Goal: Communication & Community: Ask a question

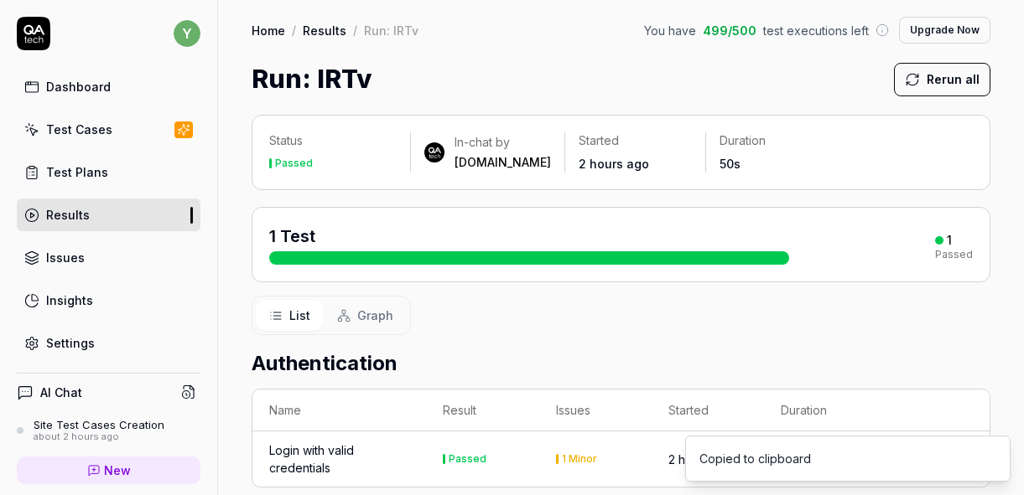
scroll to position [70, 0]
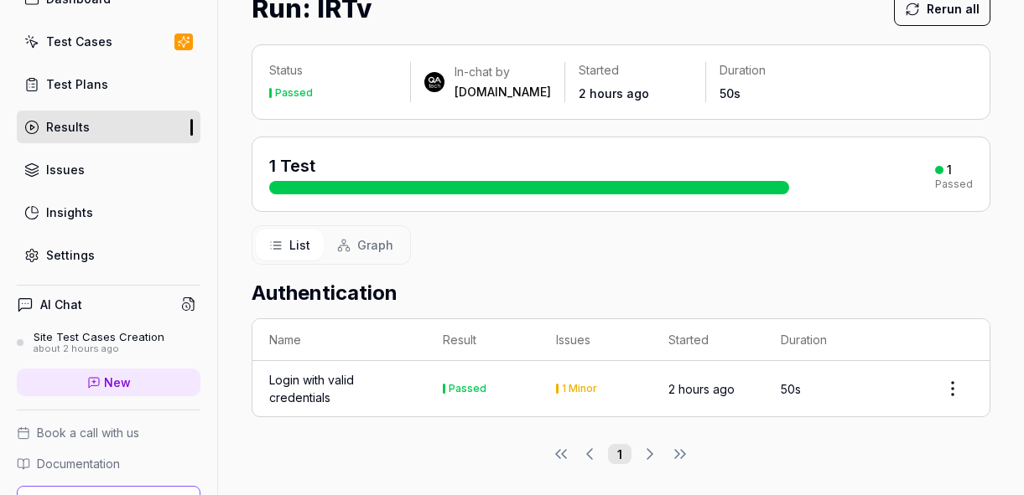
click at [82, 40] on div "Test Cases" at bounding box center [79, 42] width 66 height 18
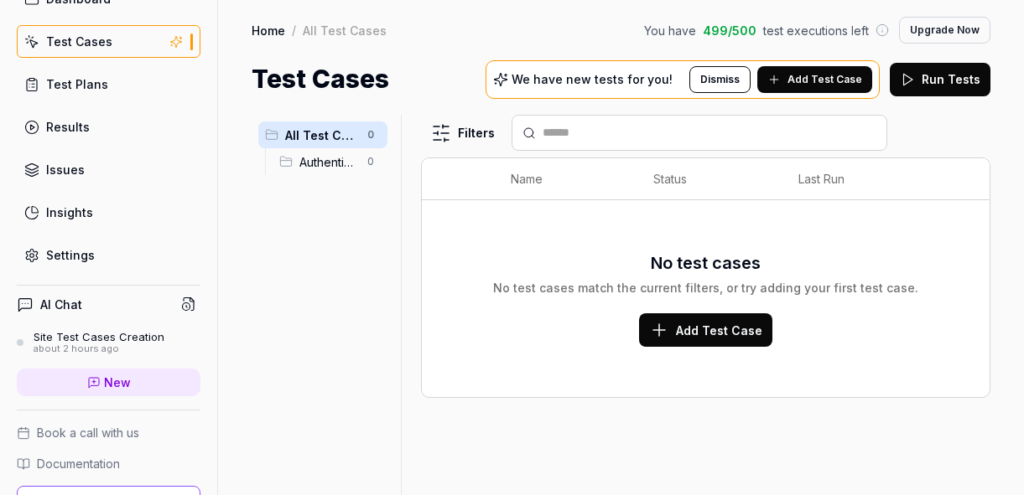
click at [80, 73] on link "Test Plans" at bounding box center [109, 84] width 184 height 33
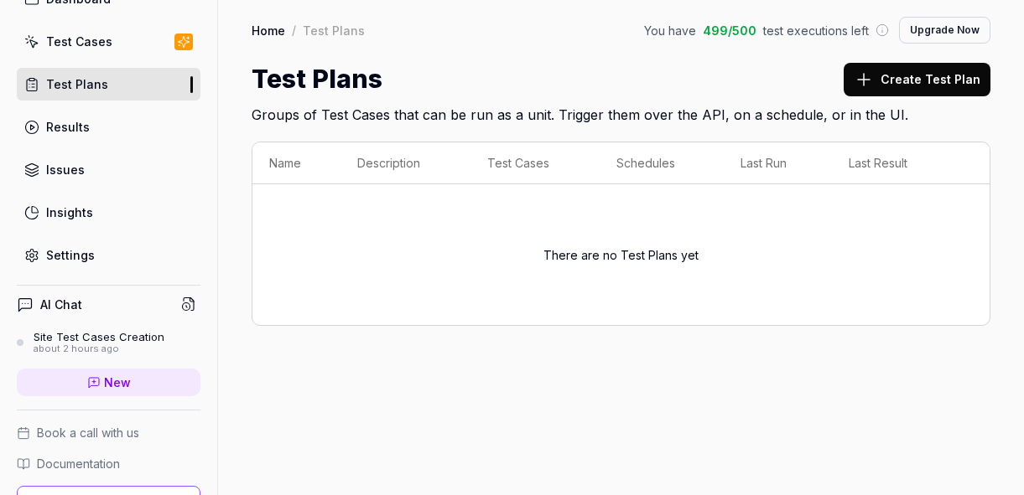
click at [89, 303] on div "AI Chat" at bounding box center [109, 305] width 184 height 24
click at [50, 306] on h4 "AI Chat" at bounding box center [61, 305] width 42 height 18
click at [62, 350] on div "about 2 hours ago" at bounding box center [99, 350] width 131 height 12
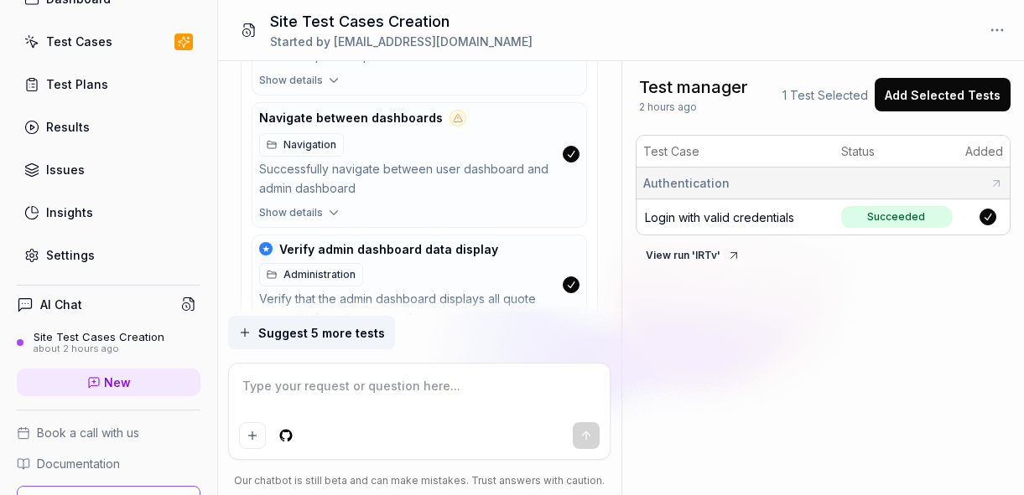
scroll to position [2568, 0]
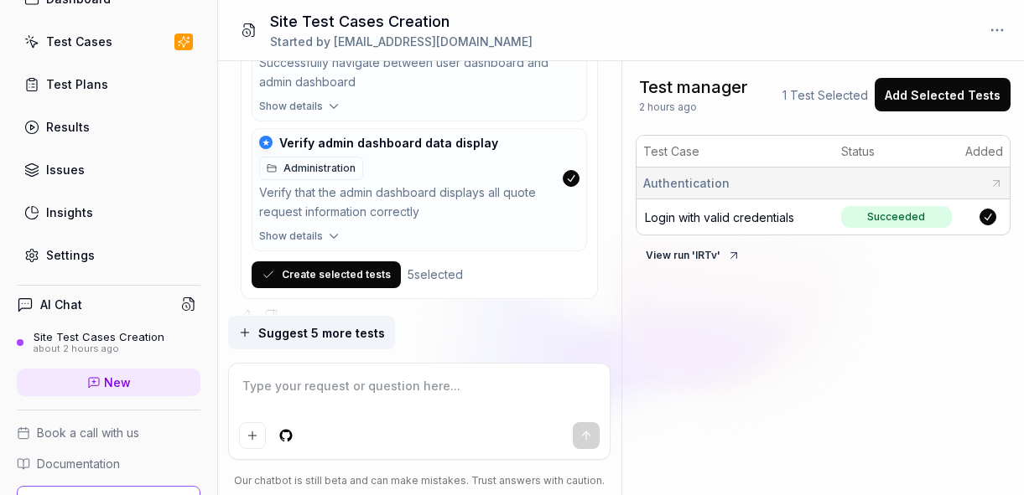
click at [342, 262] on button "Create selected tests" at bounding box center [325, 275] width 149 height 27
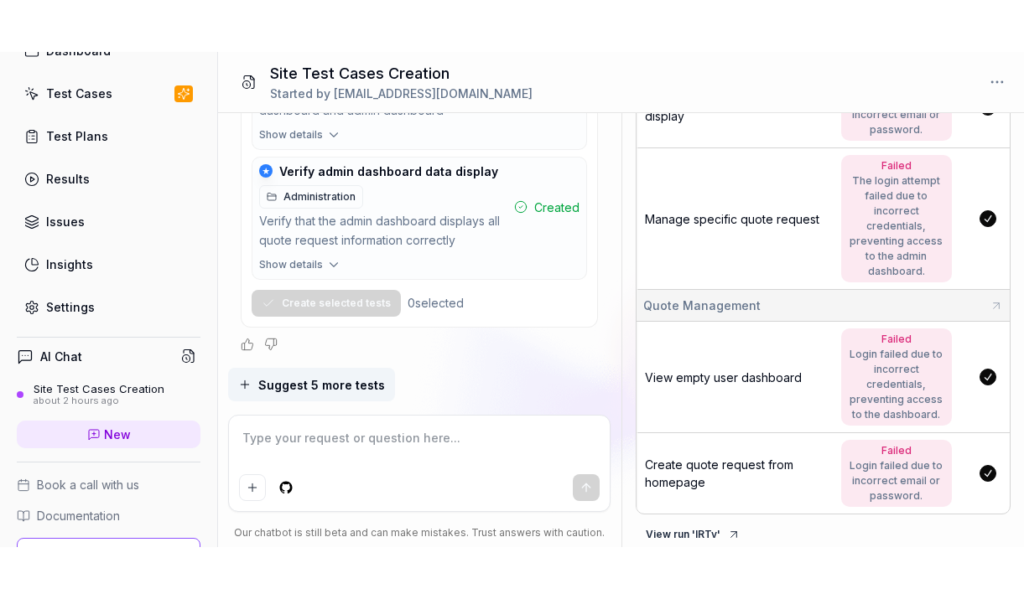
scroll to position [368, 0]
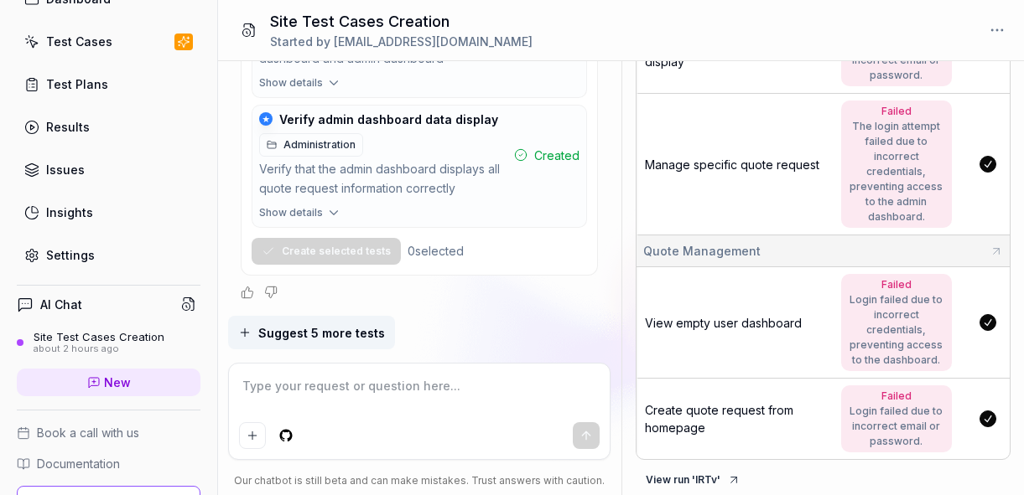
click at [708, 475] on button "View run ' lRTv '" at bounding box center [692, 480] width 115 height 27
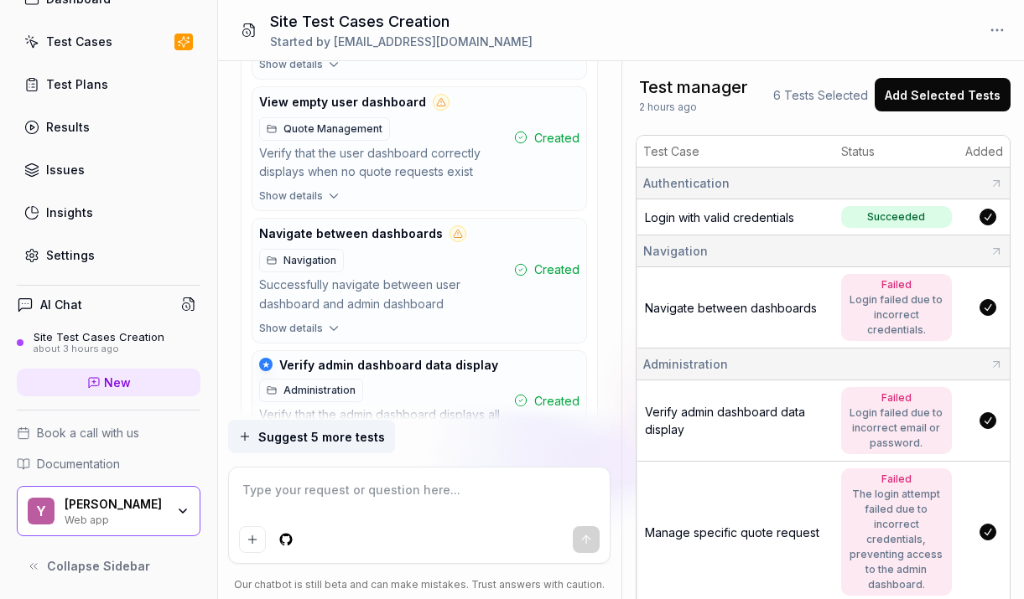
scroll to position [2487, 0]
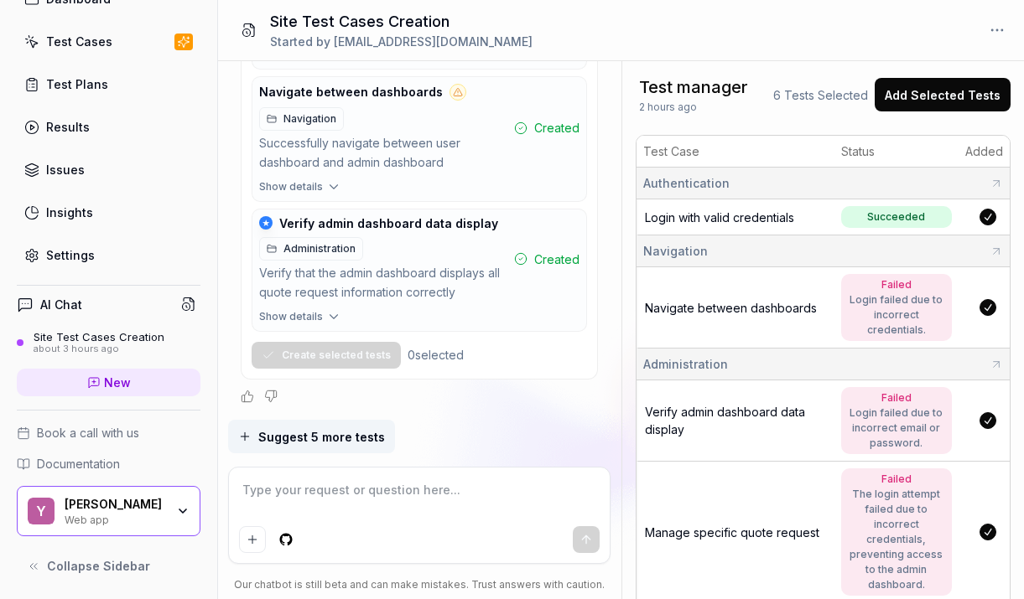
click at [313, 493] on textarea at bounding box center [419, 499] width 360 height 42
type textarea "*"
type textarea "da"
type textarea "*"
type textarea "dan"
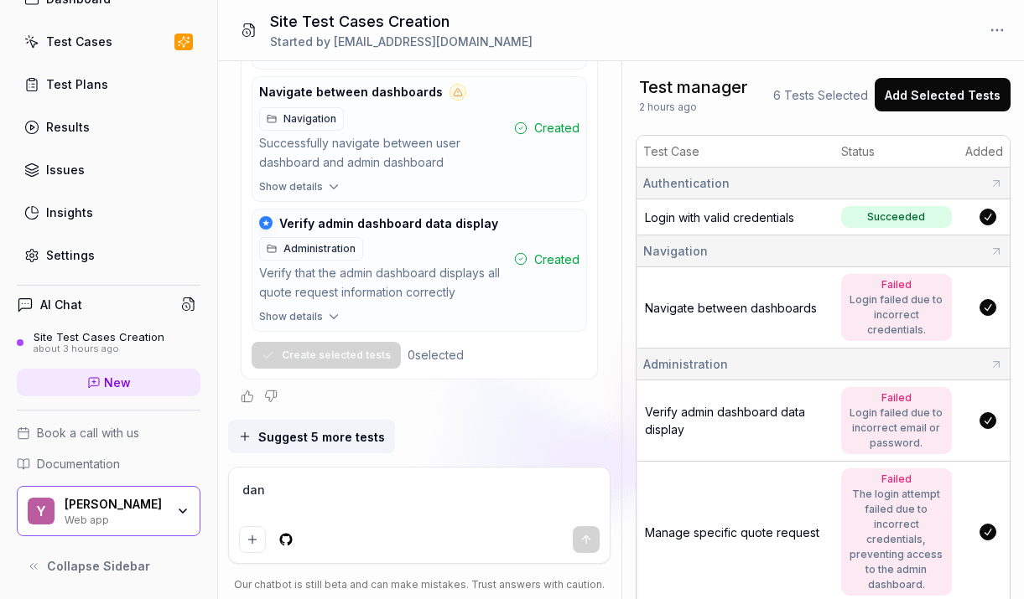
type textarea "*"
type textarea "dans"
type textarea "*"
type textarea "dans"
type textarea "*"
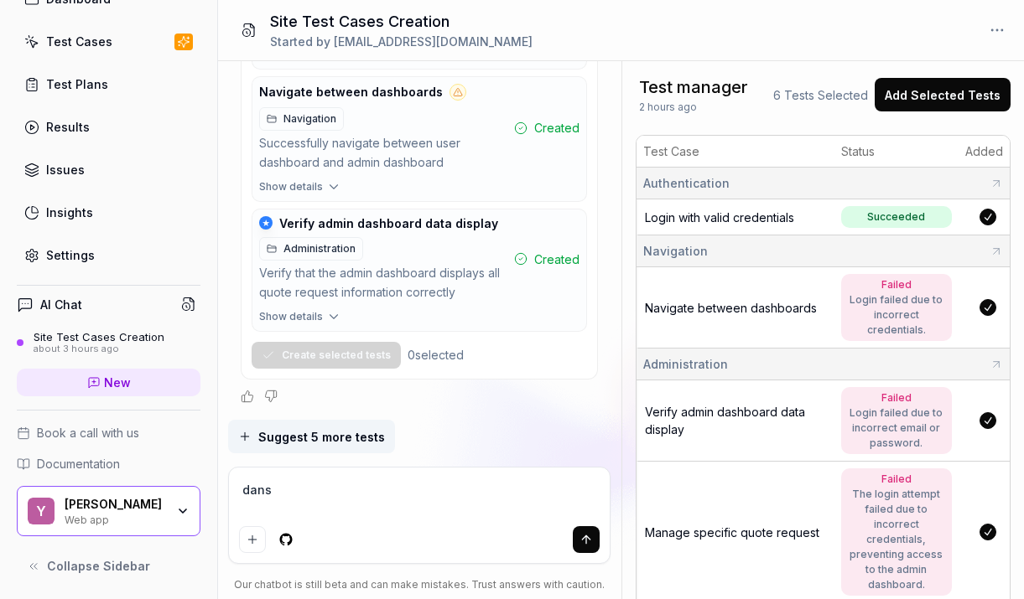
type textarea "dans l"
type textarea "*"
type textarea "dans le"
type textarea "*"
type textarea "dans les"
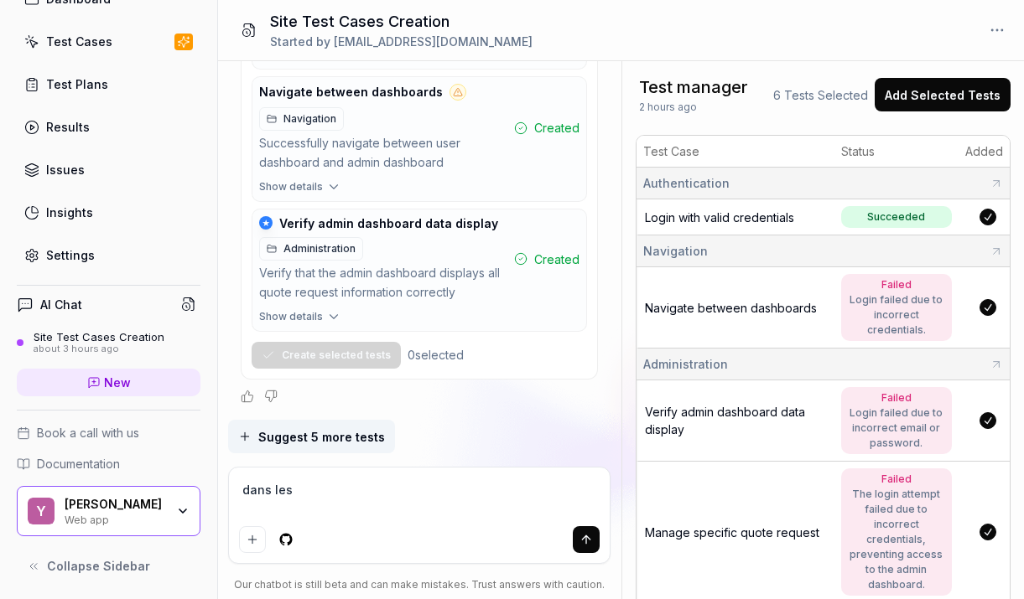
type textarea "*"
type textarea "dans les t"
type textarea "*"
type textarea "dans les te"
type textarea "*"
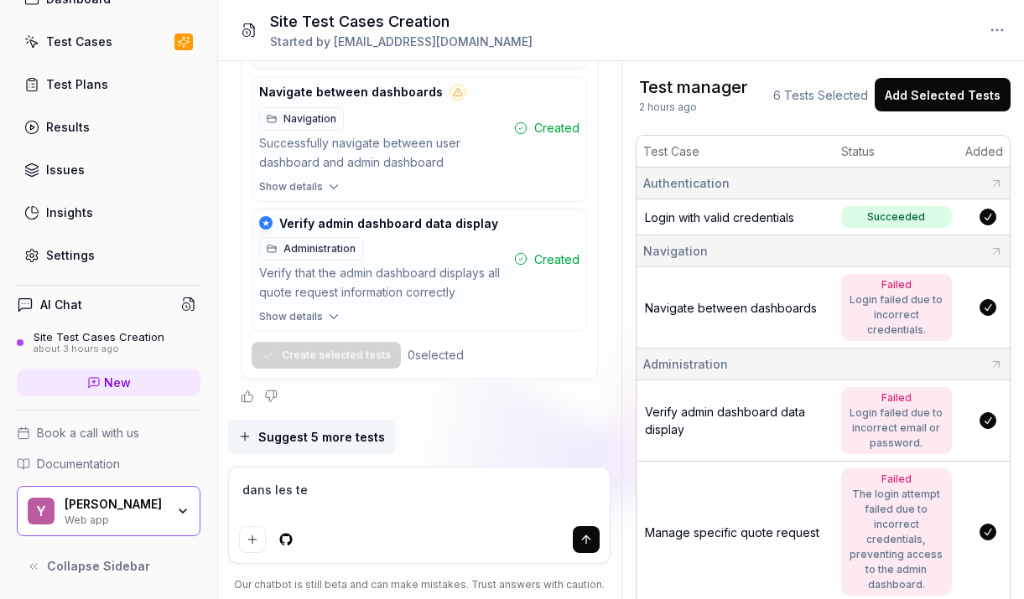
type textarea "dans les tes"
type textarea "*"
type textarea "dans les test"
type textarea "*"
type textarea "dans les tests"
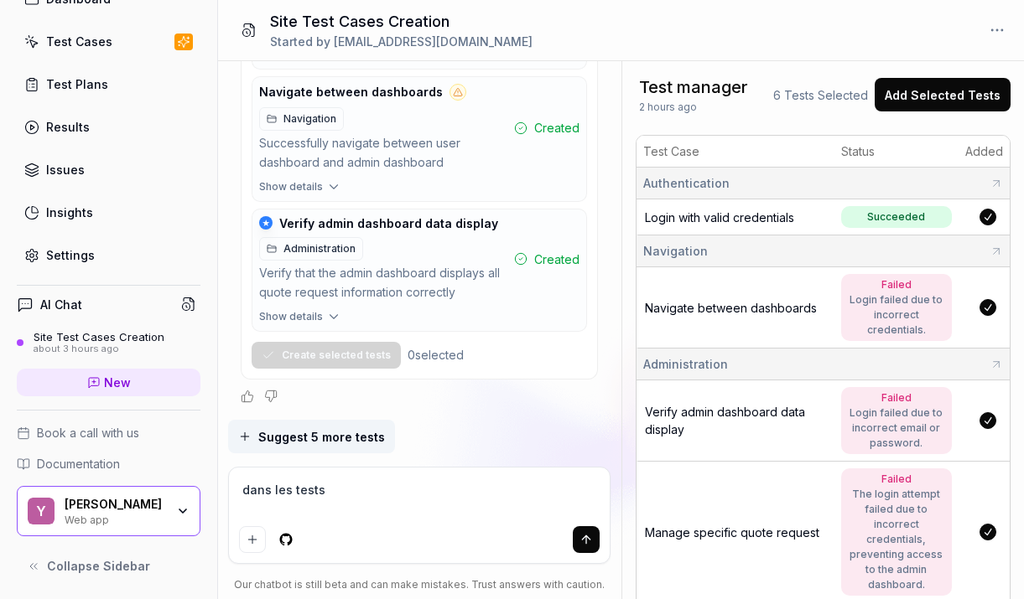
type textarea "*"
type textarea "dans les tests"
type textarea "*"
type textarea "dans les tests q"
type textarea "*"
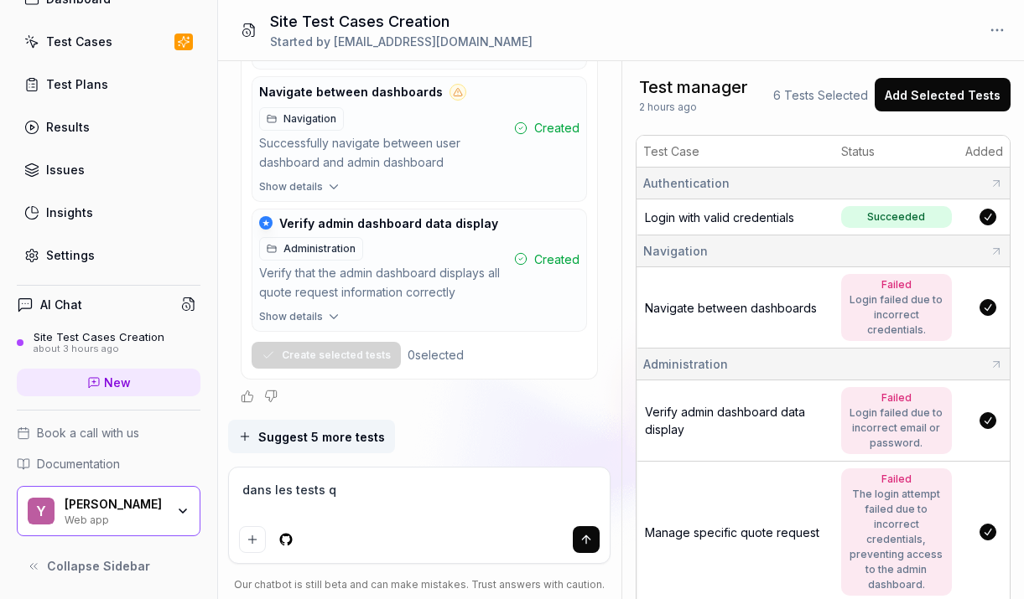
type textarea "dans les tests qu"
type textarea "*"
type textarea "dans les tests que"
type textarea "*"
type textarea "dans les tests que"
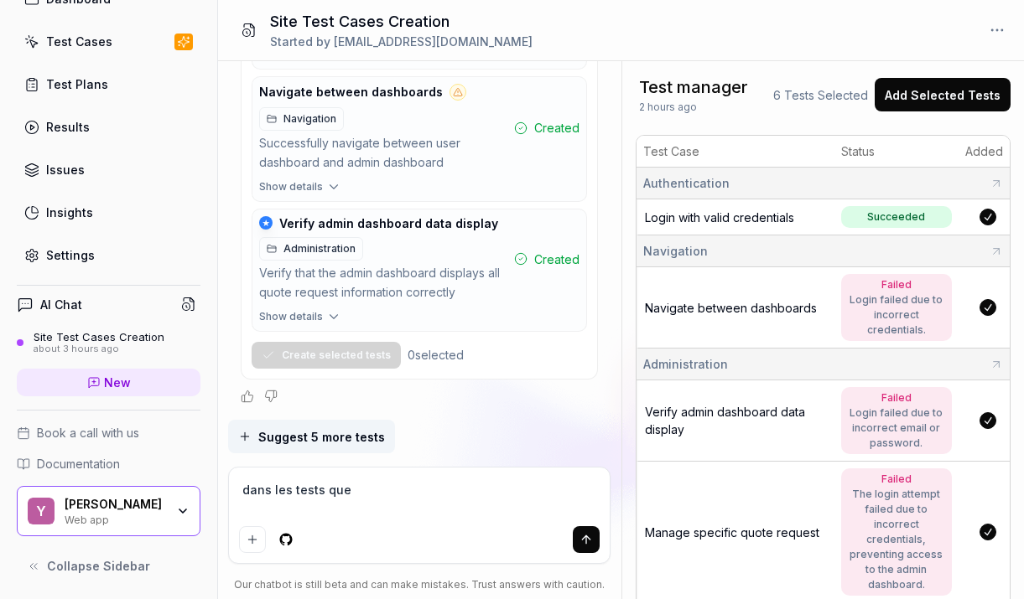
type textarea "*"
type textarea "dans les tests que tu"
type textarea "*"
type textarea "dans les tests que tu"
type textarea "*"
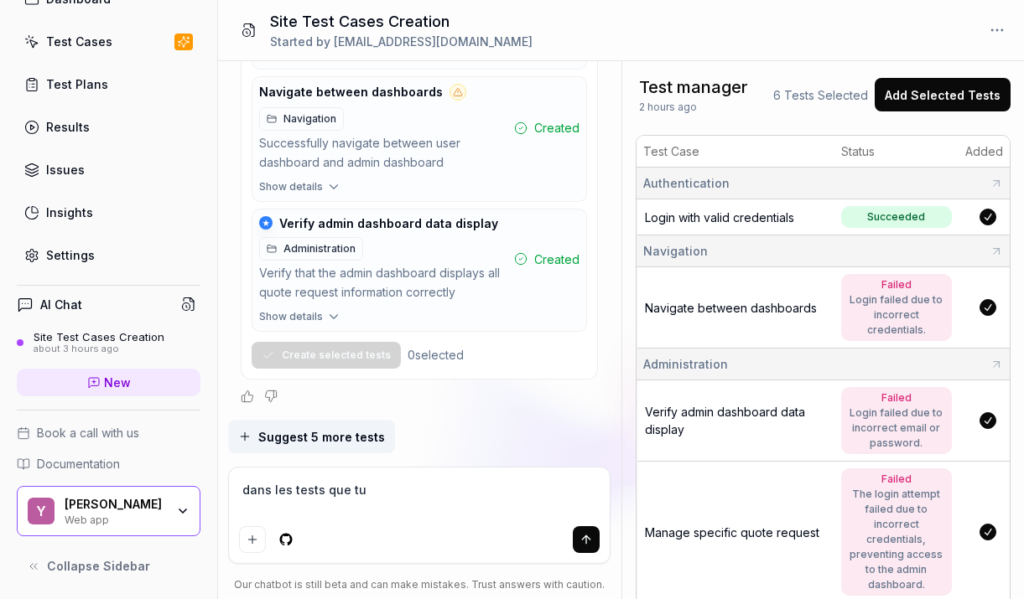
type textarea "dans les tests que tu a"
type textarea "*"
type textarea "dans les tests que tu as"
type textarea "*"
type textarea "dans les tests que tu as"
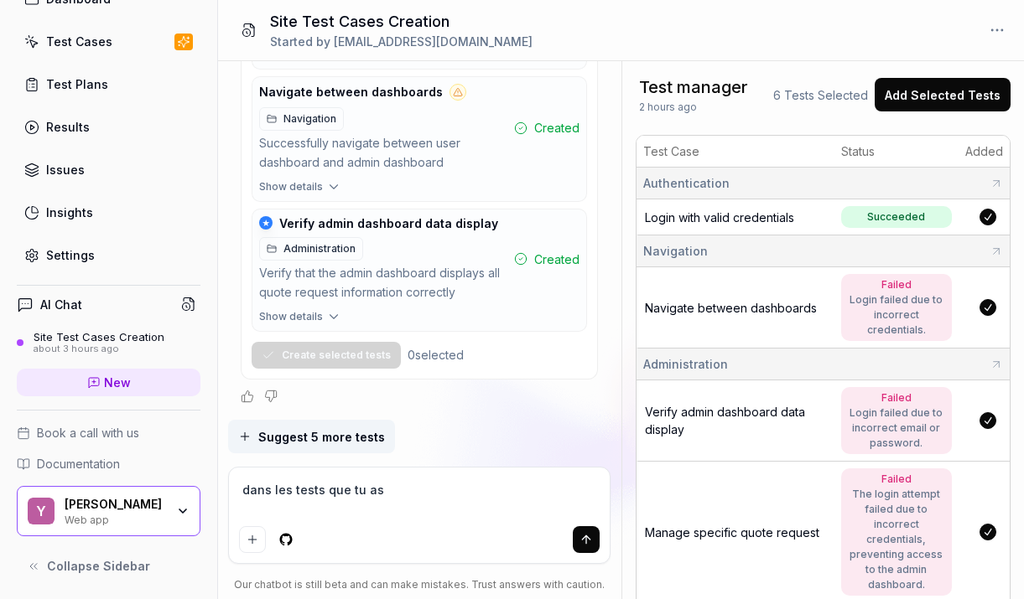
type textarea "*"
type textarea "dans les tests que tu as l"
type textarea "*"
type textarea "dans les tests que tu as la"
type textarea "*"
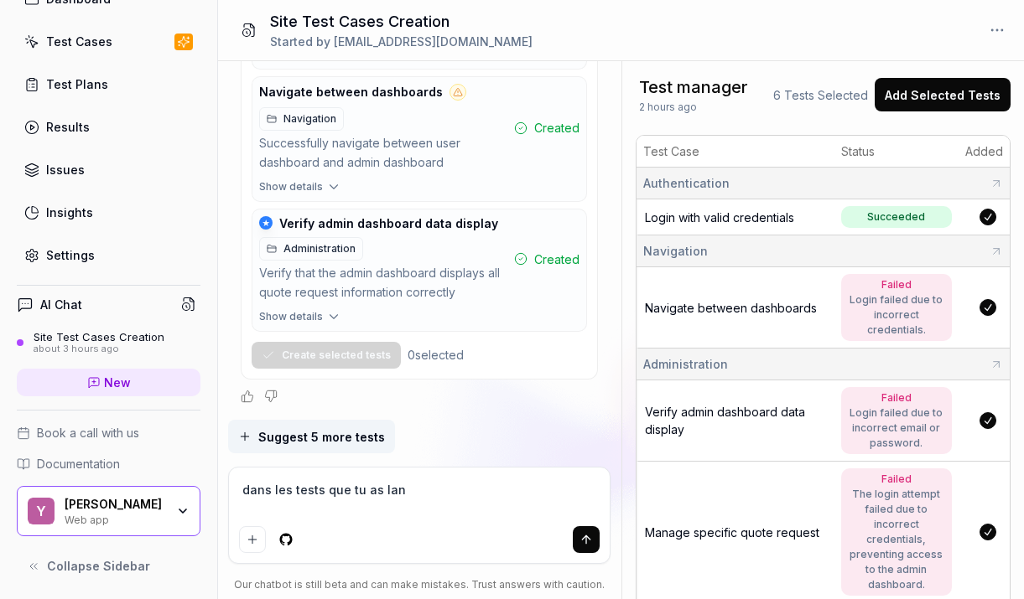
type textarea "dans les tests que tu as lanc"
type textarea "*"
type textarea "dans les tests que tu as [PERSON_NAME]"
type textarea "*"
type textarea "dans les tests que tu as lancés"
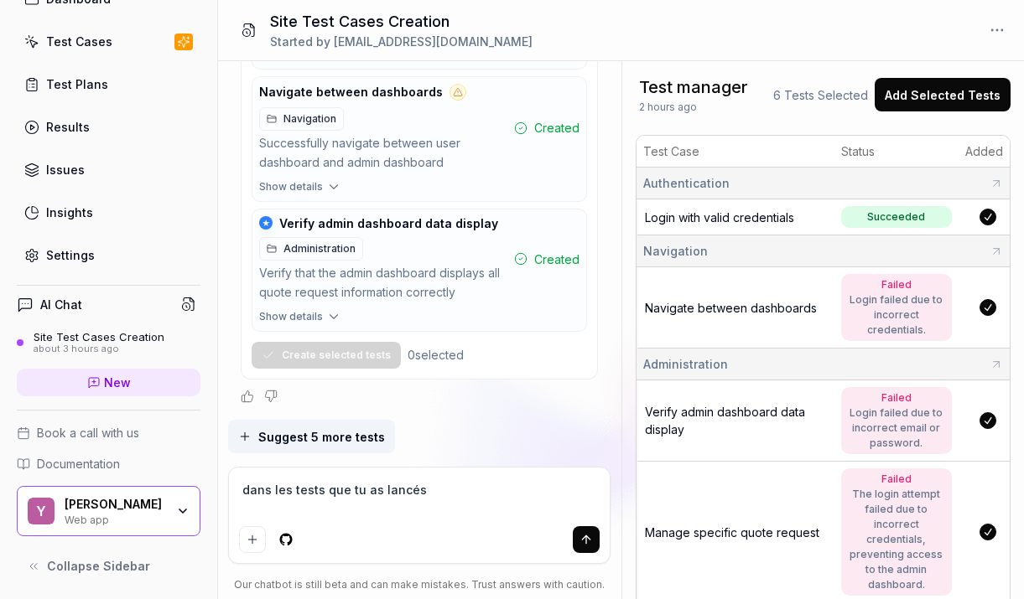
type textarea "*"
type textarea "dans les tests que tu as lancés,"
type textarea "*"
type textarea "dans les tests que tu as lancés,"
type textarea "*"
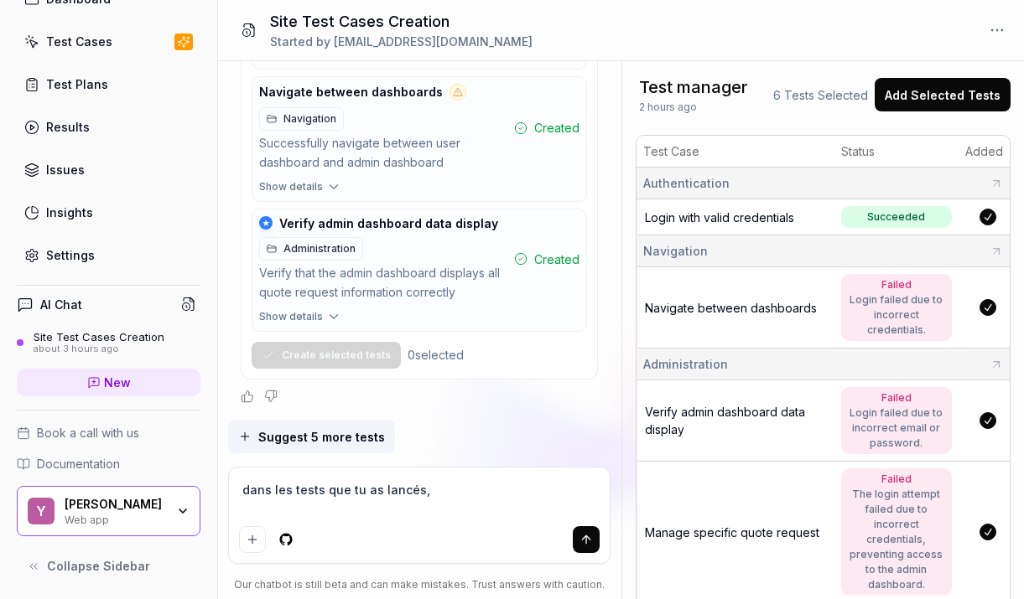
type textarea "dans les tests que tu as lancés, t"
type textarea "*"
type textarea "dans les tests que tu as lancés, tu"
type textarea "*"
type textarea "dans les tests que tu as lancés, tu"
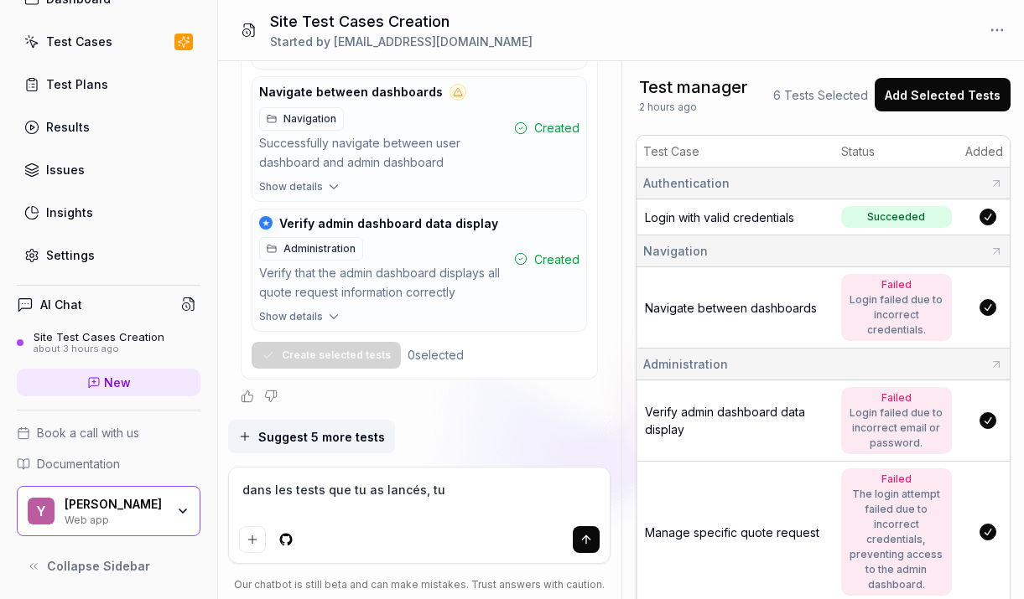
type textarea "*"
type textarea "dans les tests que tu as lancés, tu n"
type textarea "*"
type textarea "dans les tests que tu as lancés, tu ne"
type textarea "*"
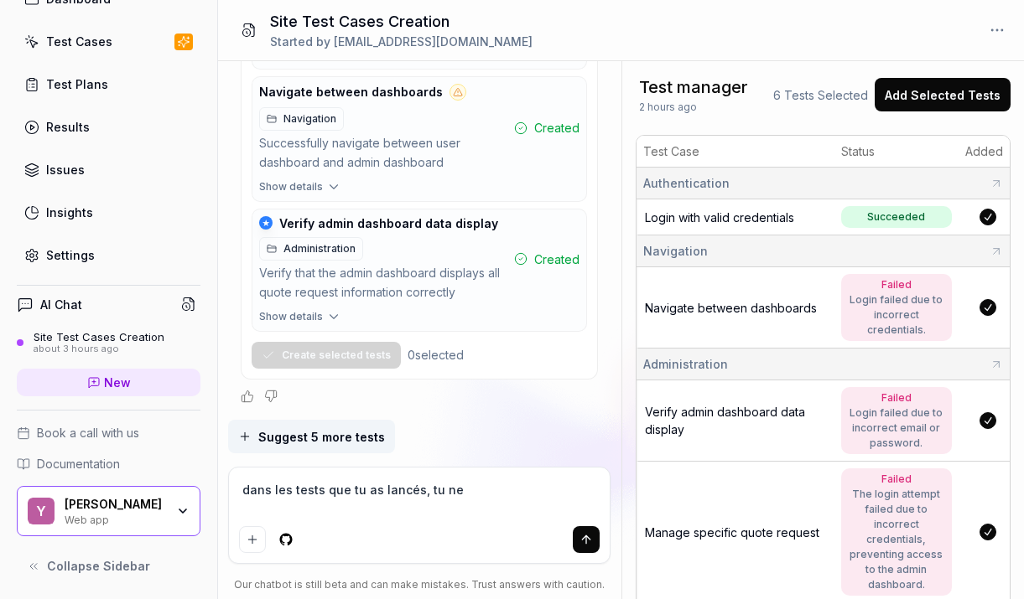
type textarea "dans les tests que tu as lancés, tu ne"
type textarea "*"
type textarea "dans les tests que tu as lancés, tu ne m"
type textarea "*"
type textarea "dans les tests que tu as lancés, tu ne me"
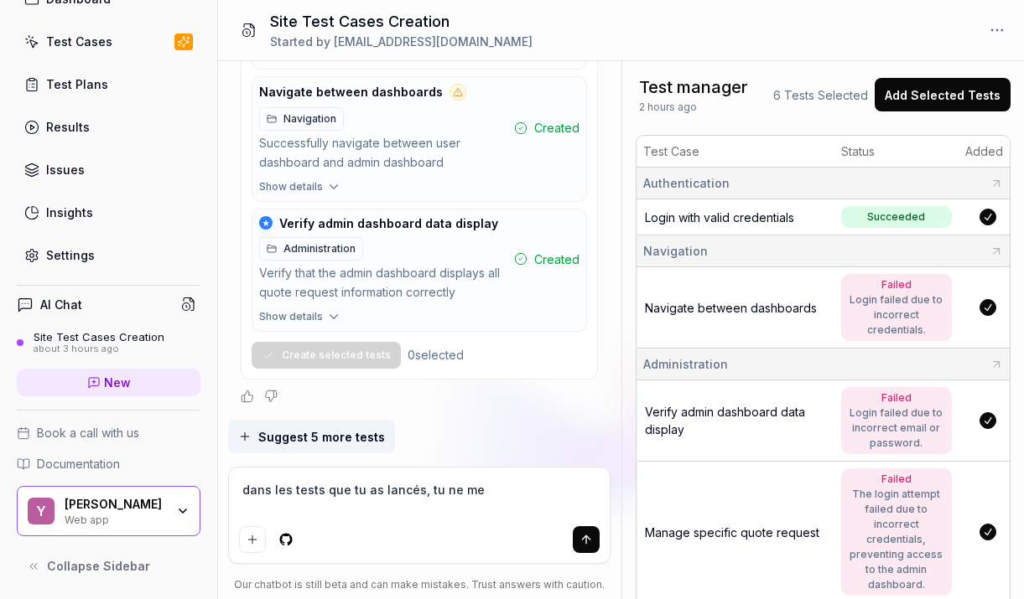
type textarea "*"
type textarea "dans les tests que tu as lancés, tu ne met"
type textarea "*"
type textarea "dans les tests que tu as lancés, tu ne mets"
type textarea "*"
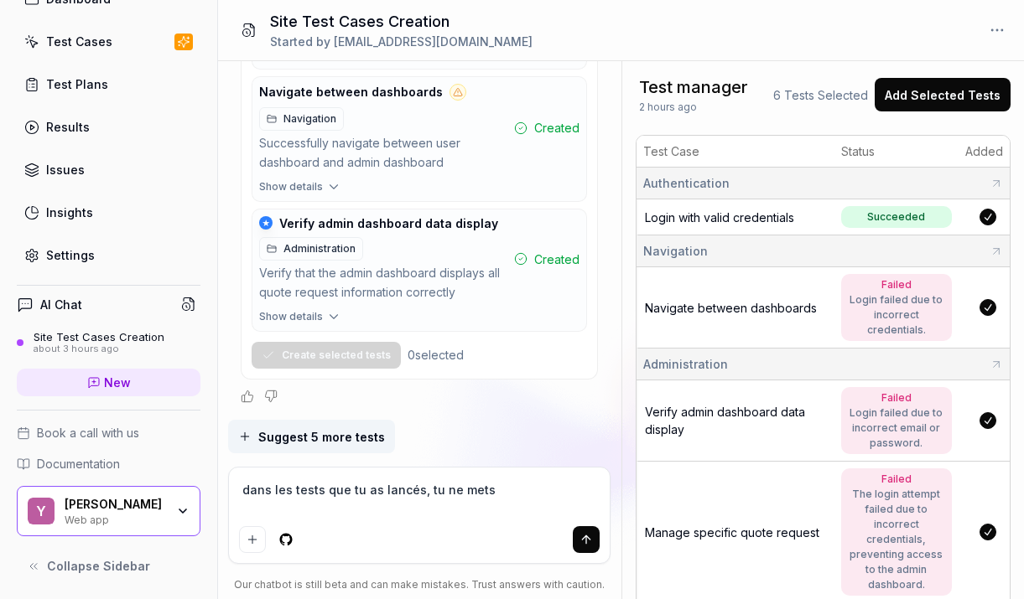
type textarea "dans les tests que tu as lancés, tu ne mets"
type textarea "*"
type textarea "dans les tests que tu as lancés, tu ne mets p"
type textarea "*"
type textarea "dans les tests que tu as lancés, tu ne mets pa"
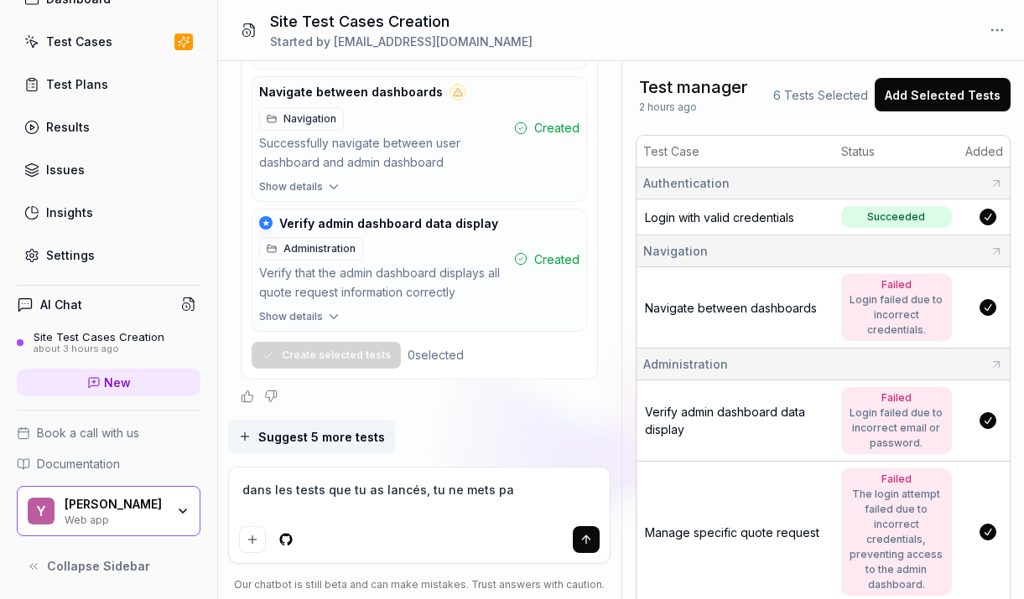
type textarea "*"
type textarea "dans les tests que tu as lancés, tu ne mets pas l"
type textarea "*"
type textarea "dans les tests que tu as lancés, tu ne mets pas le"
type textarea "*"
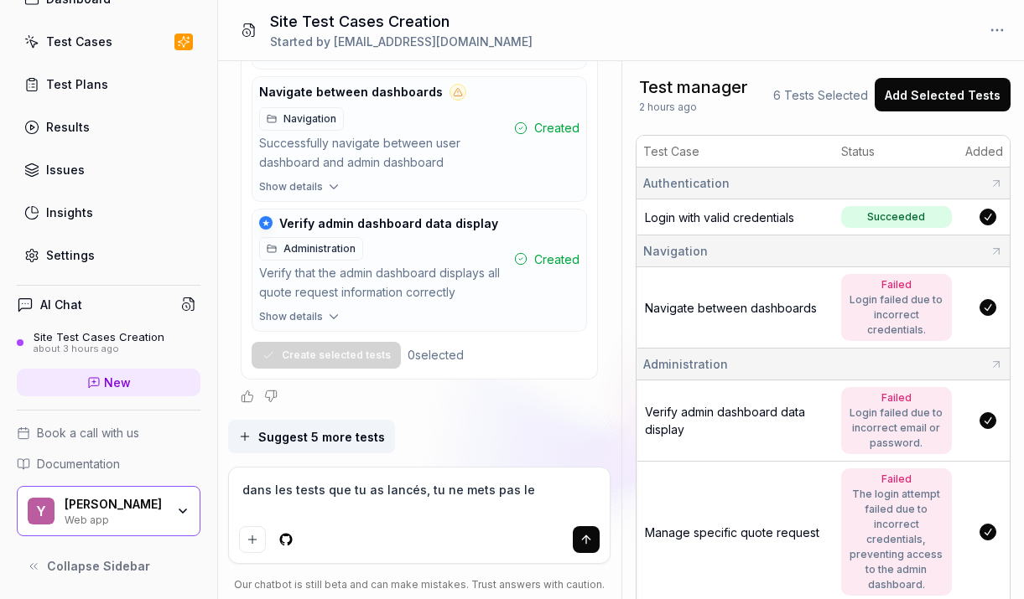
type textarea "dans les tests que tu as lancés, tu ne mets pas le"
type textarea "*"
type textarea "dans les tests que tu as lancés, tu ne mets pas le b"
type textarea "*"
type textarea "dans les tests que tu as lancés, tu ne mets pas le bo"
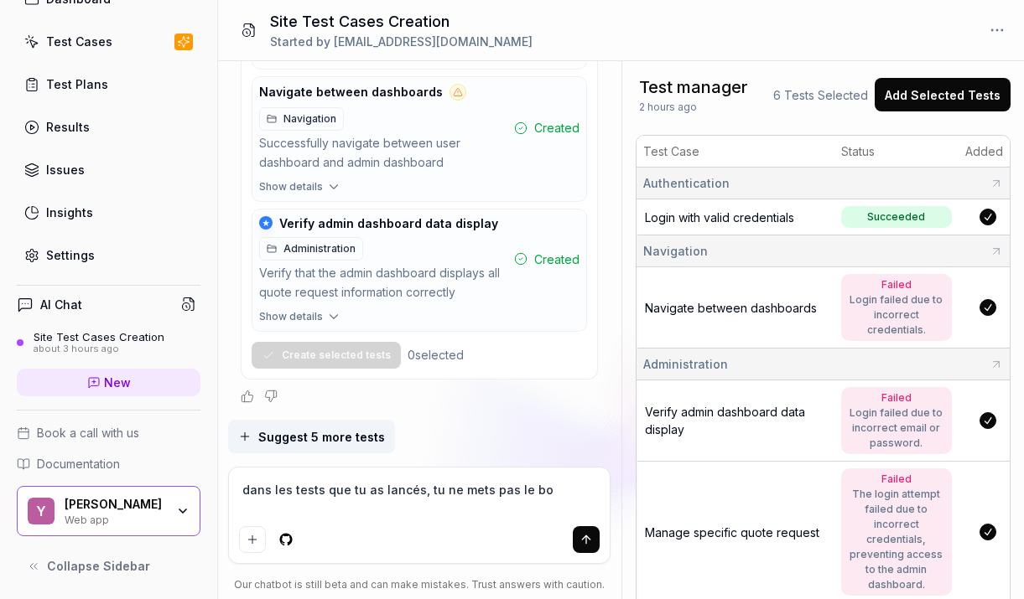
type textarea "*"
type textarea "dans les tests que tu as lancés, tu ne mets pas le bon"
type textarea "*"
type textarea "dans les tests que tu as lancés, tu ne mets pas le bon"
type textarea "*"
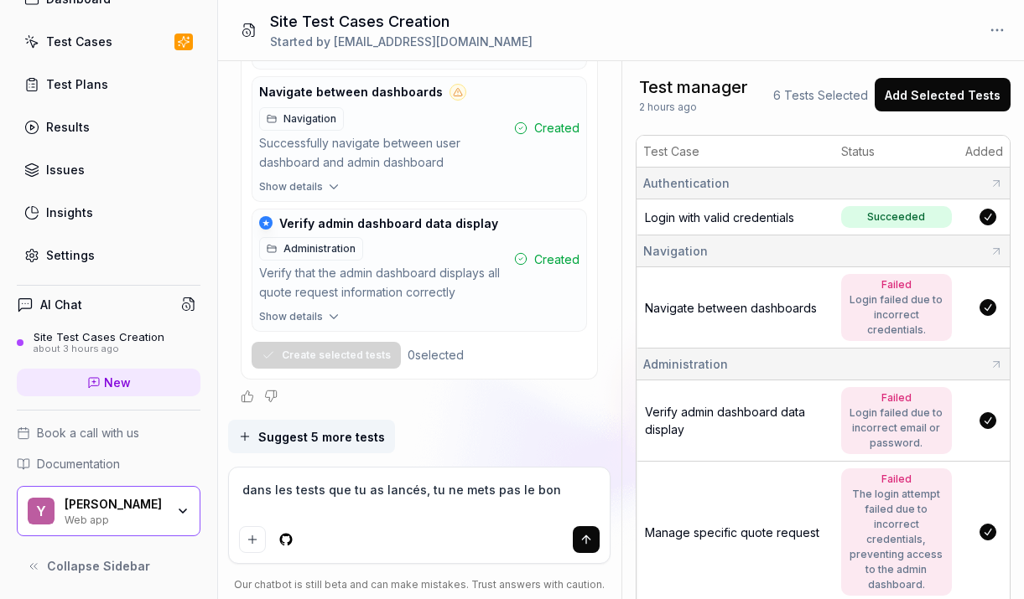
type textarea "dans les tests que tu as lancés, tu ne mets pas le bon e"
type textarea "*"
type textarea "dans les tests que tu as lancés, tu ne mets pas le bon em"
type textarea "*"
type textarea "dans les tests que tu as lancés, tu ne mets pas le bon ema"
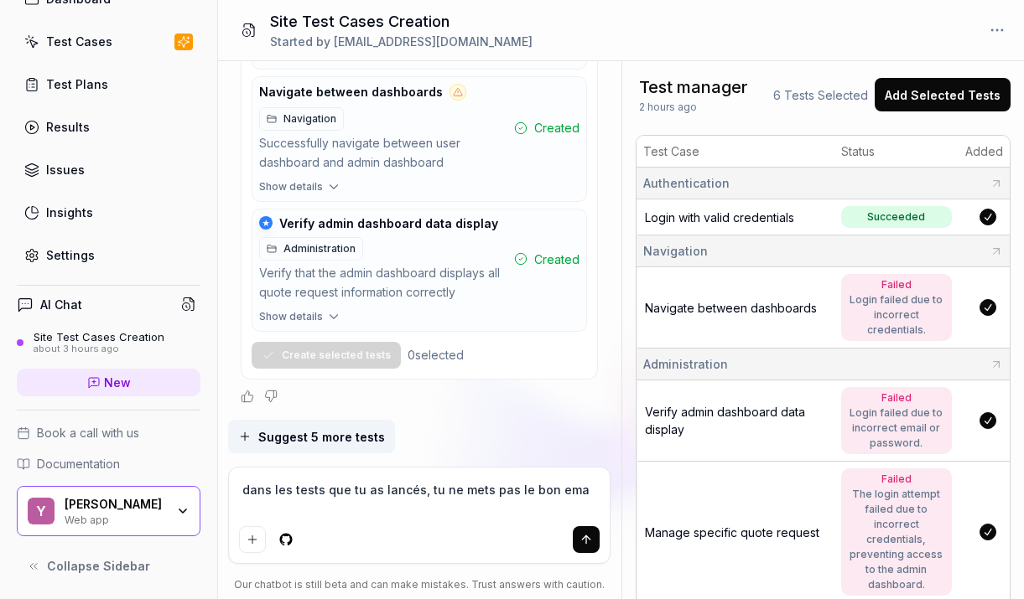
type textarea "*"
type textarea "dans les tests que tu as lancés, tu ne mets pas le bon emai"
type textarea "*"
type textarea "dans les tests que tu as lancés, tu ne mets pas le bon email"
type textarea "*"
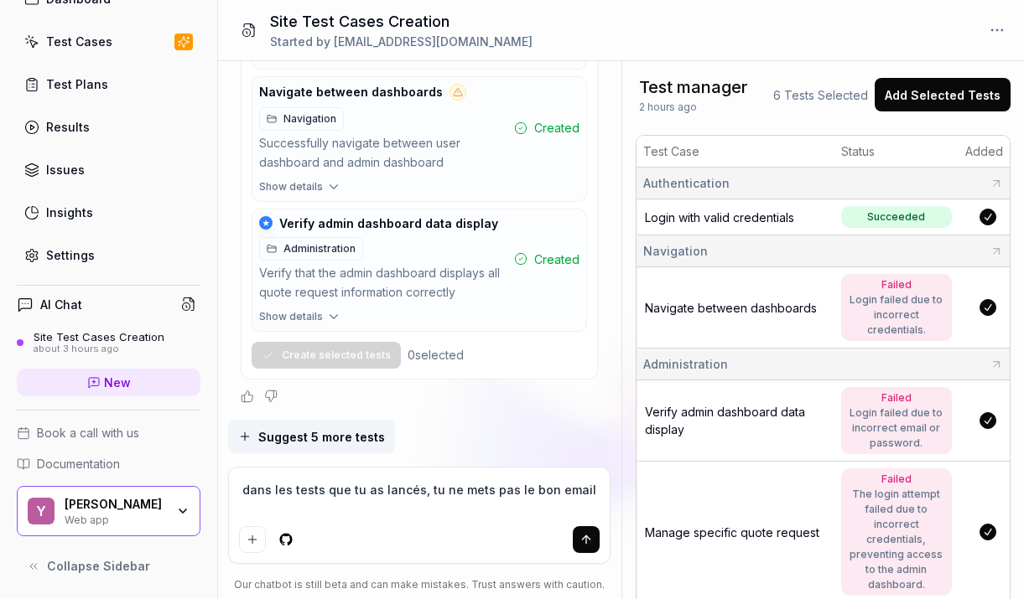
type textarea "dans les tests que tu as lancés, tu ne mets pas le bon email"
type textarea "*"
type textarea "dans les tests que tu as lancés, tu ne mets pas le bon email ("
type textarea "*"
type textarea "dans les tests que tu as lancés, tu ne mets pas le bon email (e"
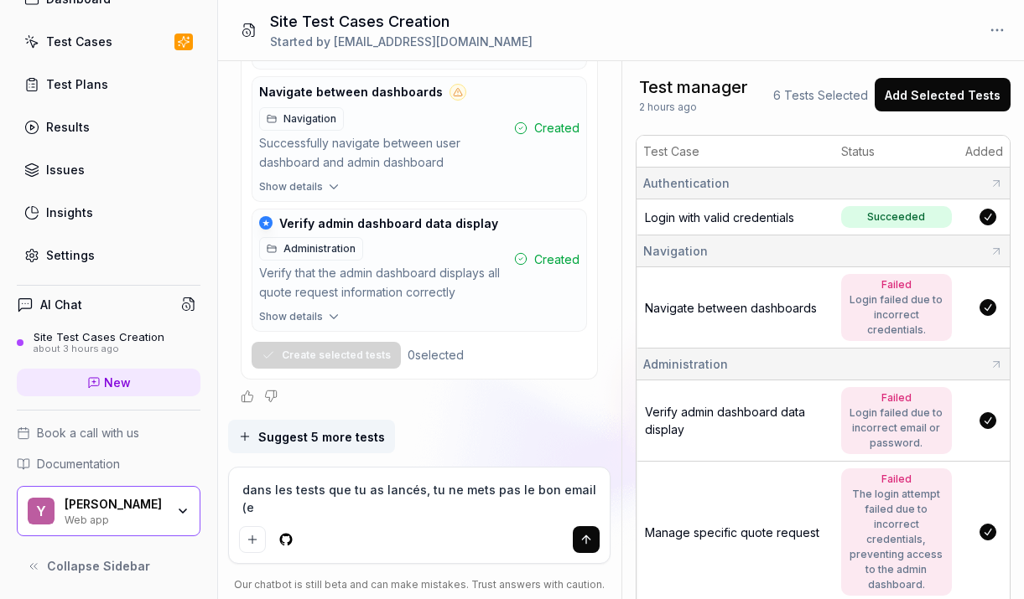
type textarea "*"
type textarea "dans les tests que tu as lancés, tu ne mets pas le bon email (et"
type textarea "*"
type textarea "dans les tests que tu as lancés, tu ne mets pas le bon email (et p"
type textarea "*"
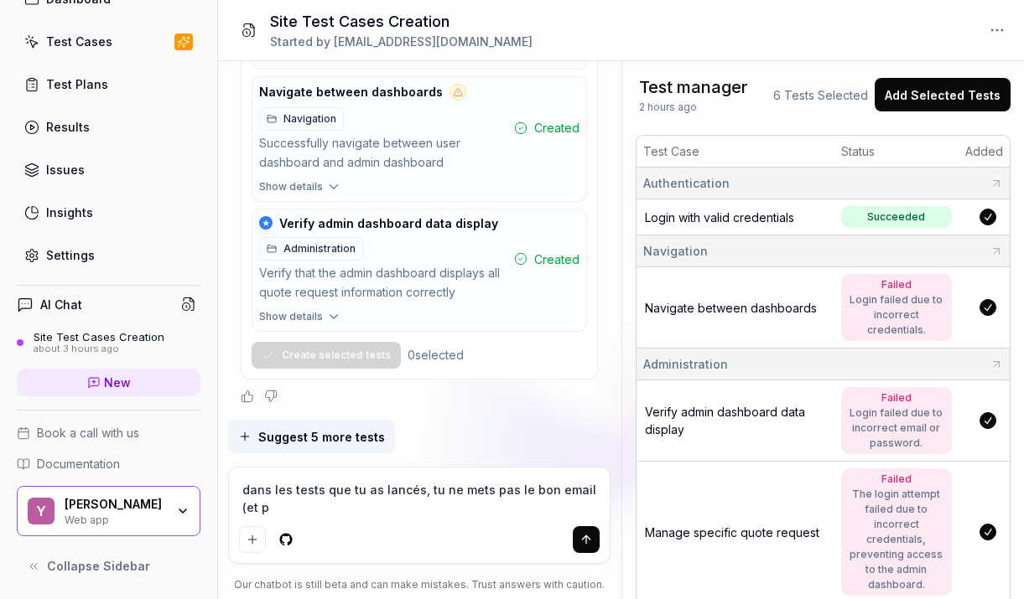
type textarea "dans les tests que tu as lancés, tu ne mets pas le bon email (et pe"
type textarea "*"
type textarea "dans les tests que tu as lancés, tu ne mets pas le bon email (et peut"
type textarea "*"
type textarea "dans les tests que tu as lancés, tu ne mets pas le bon email (et peut"
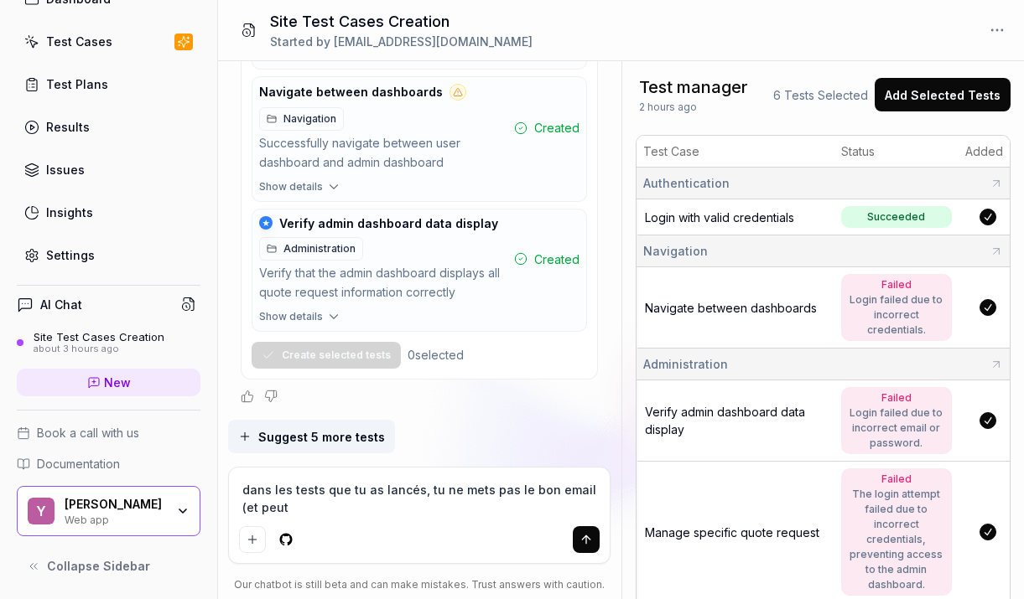
type textarea "*"
type textarea "dans les tests que tu as lancés, tu ne mets pas le bon email (et peut e"
type textarea "*"
type textarea "dans les tests que tu as lancés, tu ne mets pas le bon email (et peut et"
type textarea "*"
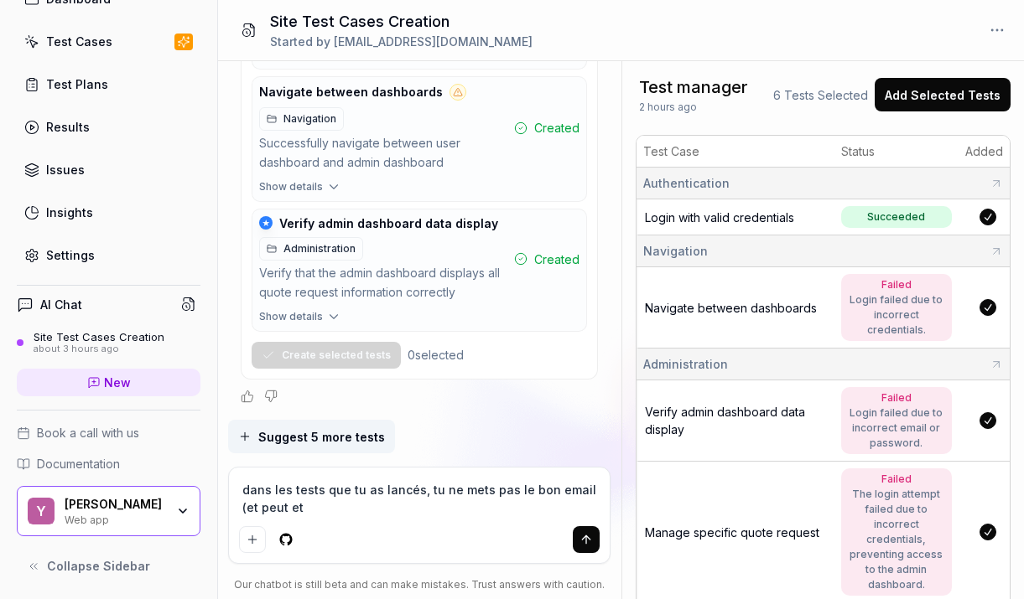
type textarea "dans les tests que tu as lancés, tu ne mets pas le bon email (et peut etr"
type textarea "*"
type textarea "dans les tests que tu as lancés, tu ne mets pas le bon email (et peut etre"
type textarea "*"
type textarea "dans les tests que tu as lancés, tu ne mets pas le bon email (et peut etre"
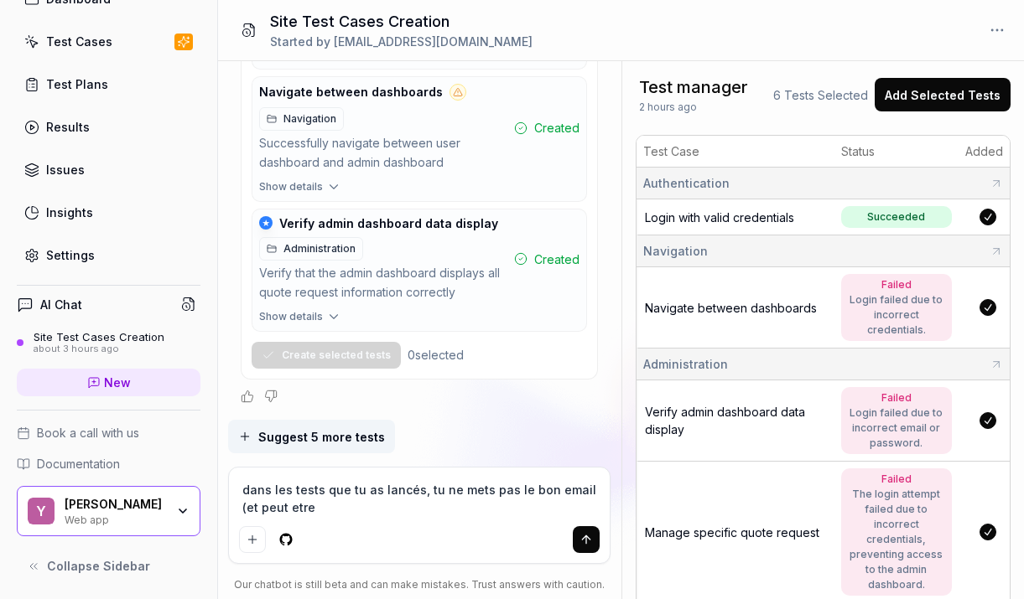
type textarea "*"
type textarea "dans les tests que tu as lancés, tu ne mets pas le bon email (et peut etre mot d"
type textarea "*"
type textarea "dans les tests que tu as lancés, tu ne mets pas le bon email (et peut etre mot …"
type textarea "*"
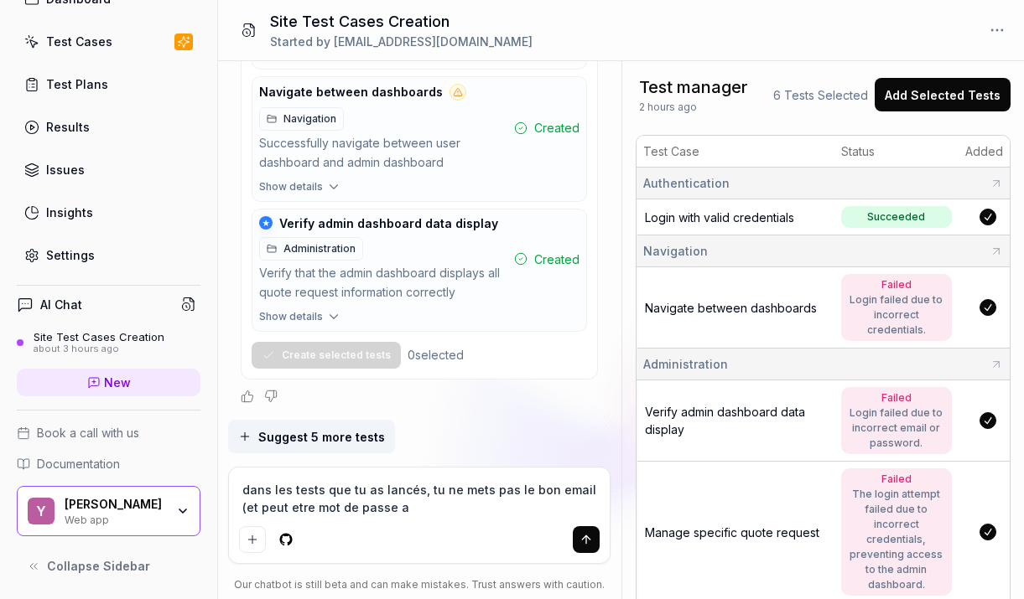
type textarea "dans les tests que tu as lancés, tu ne mets pas le bon email (et peut etre mot …"
type textarea "*"
type textarea "dans les tests que tu as lancés, tu ne mets pas le bon email (et peut etre mot …"
type textarea "*"
type textarea "dans les tests que tu as lancés, tu ne mets pas le bon email (et peut etre mot …"
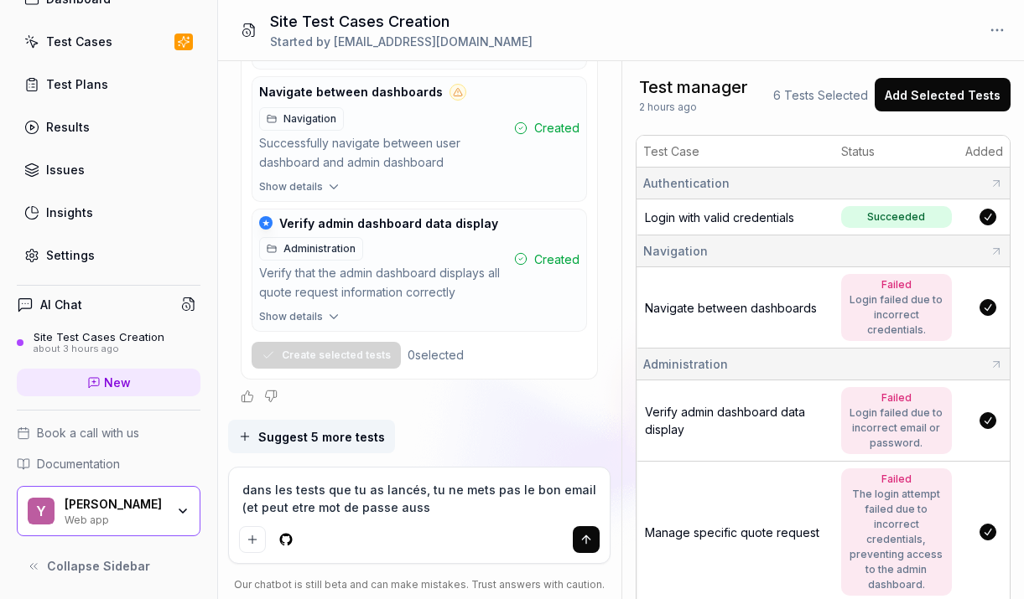
type textarea "*"
type textarea "dans les tests que tu as lancés, tu ne mets pas le bon email (et peut etre mot …"
type textarea "*"
type textarea "dans les tests que tu as lancés, tu ne mets pas le bon email (et peut etre mot …"
type textarea "*"
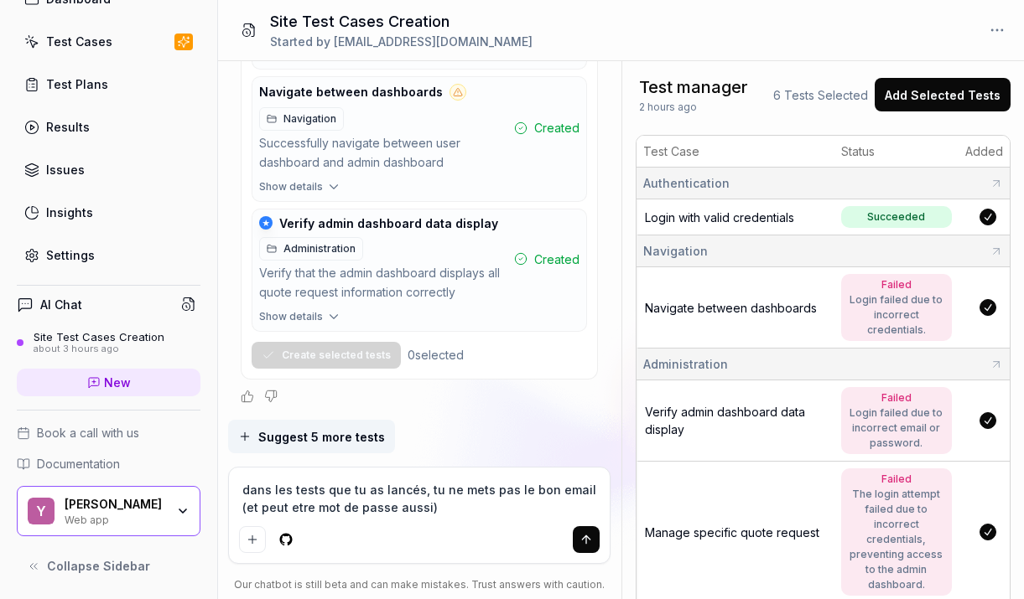
type textarea "dans les tests que tu as lancés, tu ne mets pas le bon email (et peut etre mot …"
type textarea "*"
type textarea "dans les tests que tu as lancés, tu ne mets pas le bon email (et peut etre mot …"
type textarea "*"
type textarea "dans les tests que tu as lancés, tu ne mets pas le bon email (et peut etre mot …"
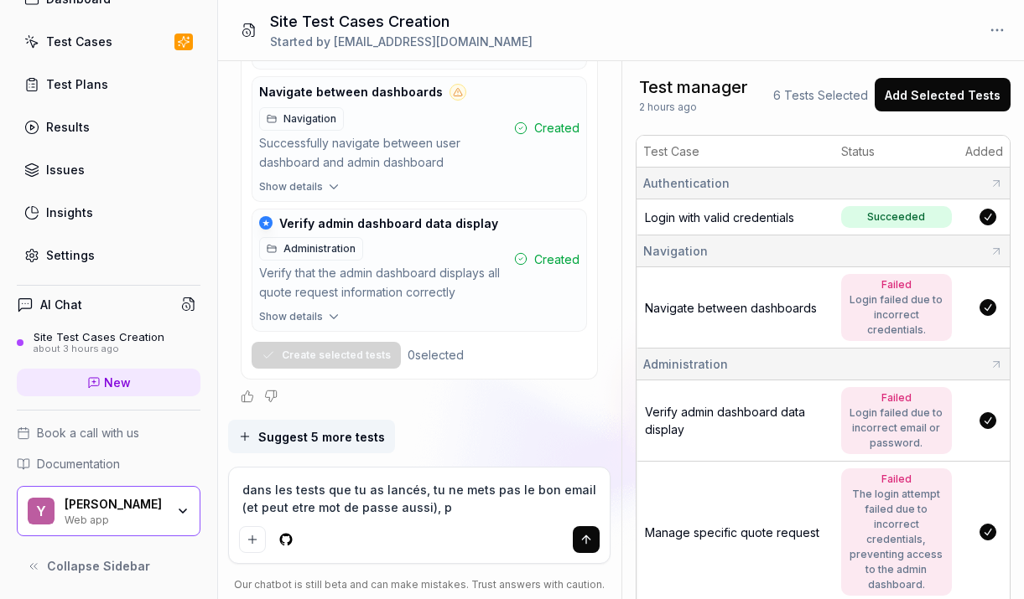
type textarea "*"
type textarea "dans les tests que tu as lancés, tu ne mets pas le bon email (et peut etre mot …"
type textarea "*"
type textarea "dans les tests que tu as lancés, tu ne mets pas le bon email (et peut etre mot …"
type textarea "*"
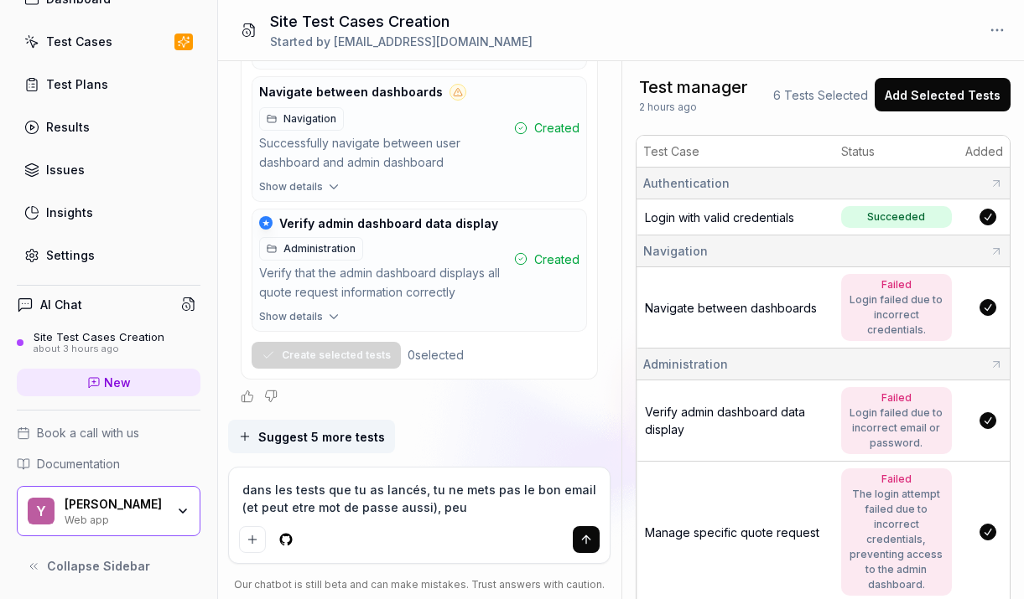
type textarea "dans les tests que tu as lancés, tu ne mets pas le bon email (et peut etre mot …"
type textarea "*"
type textarea "dans les tests que tu as lancés, tu ne mets pas le bon email (et peut etre mot …"
type textarea "*"
type textarea "dans les tests que tu as lancés, tu ne mets pas le bon email (et peut etre mot …"
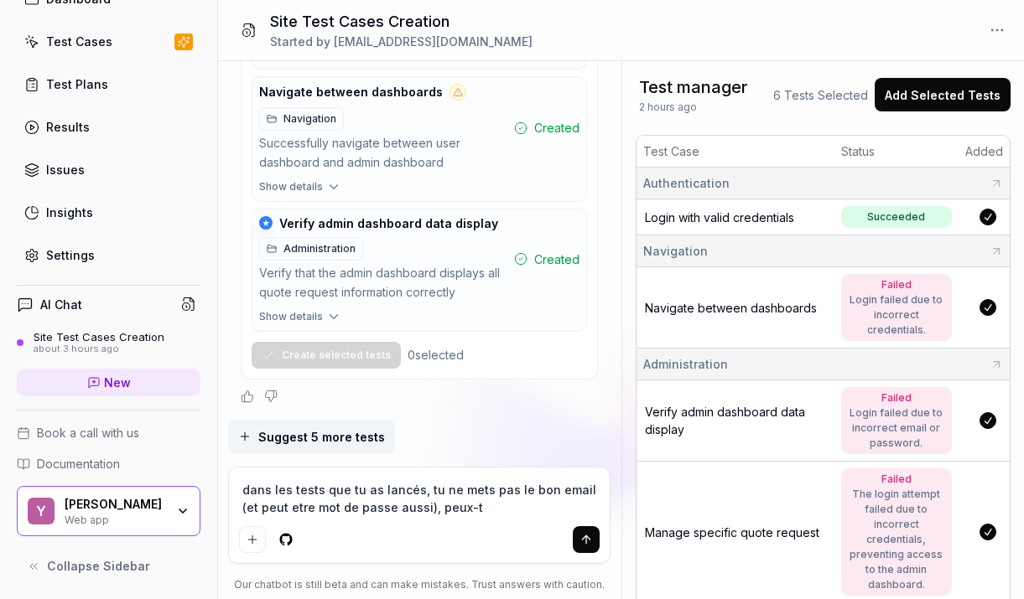
type textarea "*"
type textarea "dans les tests que tu as lancés, tu ne mets pas le bon email (et peut etre mot …"
type textarea "*"
type textarea "dans les tests que tu as lancés, tu ne mets pas le bon email (et peut etre mot …"
type textarea "*"
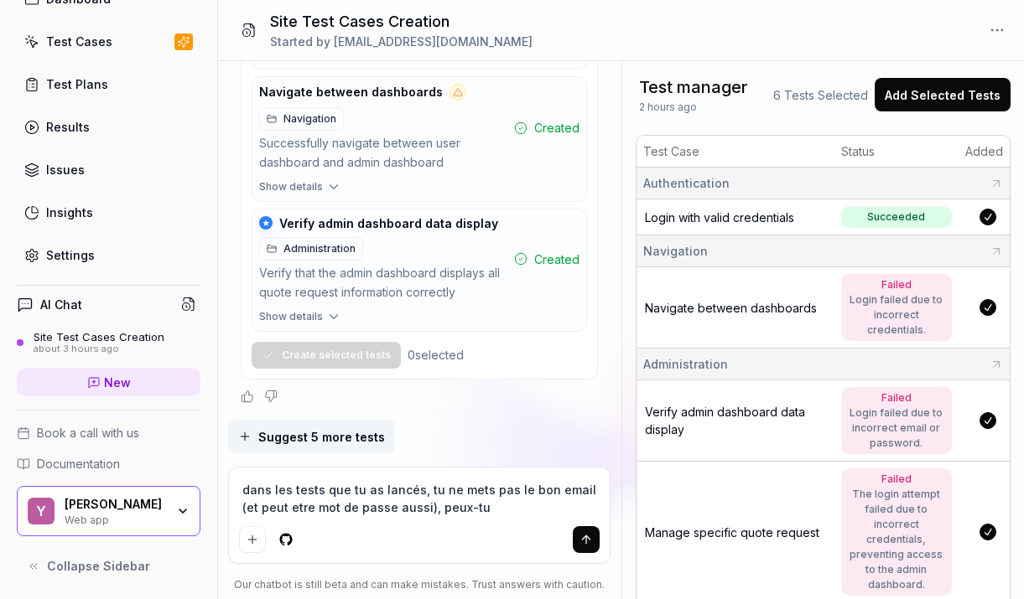
type textarea "dans les tests que tu as lancés, tu ne mets pas le bon email (et peut etre mot …"
type textarea "*"
type textarea "dans les tests que tu as lancés, tu ne mets pas le bon email (et peut etre mot …"
type textarea "*"
type textarea "dans les tests que tu as lancés, tu ne mets pas le bon email (et peut etre mot …"
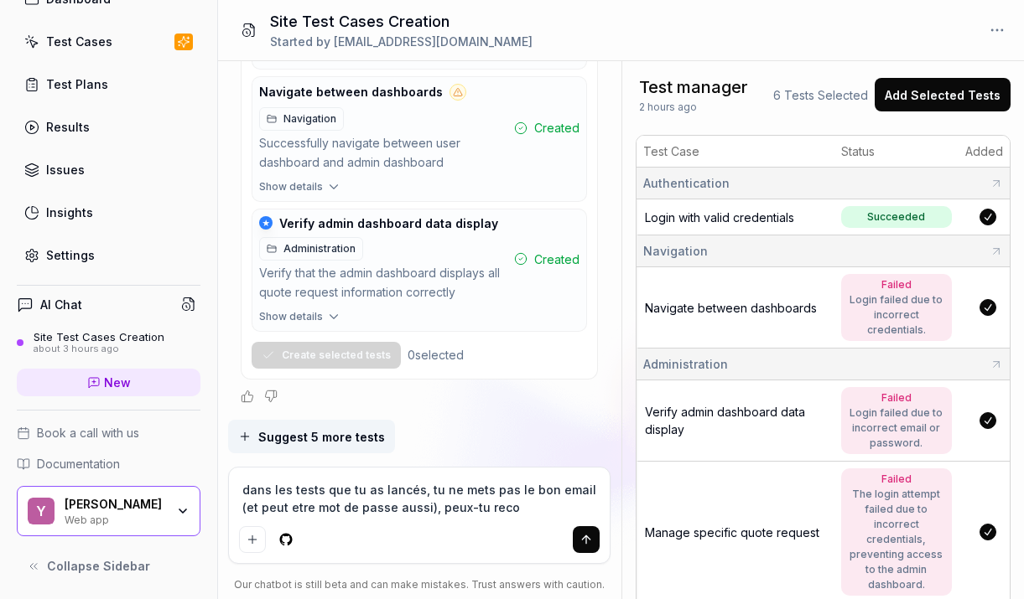
type textarea "*"
type textarea "dans les tests que tu as lancés, tu ne mets pas le bon email (et peut etre mot …"
type textarea "*"
type textarea "dans les tests que tu as lancés, tu ne mets pas le bon email (et peut etre mot …"
type textarea "*"
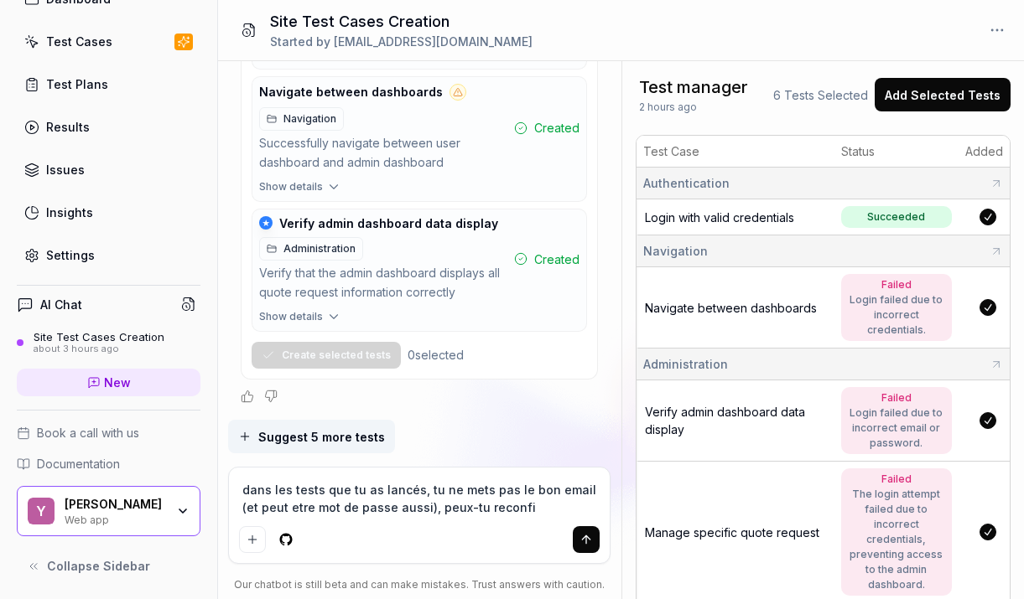
type textarea "dans les tests que tu as lancés, tu ne mets pas le bon email (et peut etre mot …"
type textarea "*"
type textarea "dans les tests que tu as lancés, tu ne mets pas le bon email (et peut etre mot …"
type textarea "*"
type textarea "dans les tests que tu as lancés, tu ne mets pas le bon email (et peut etre mot …"
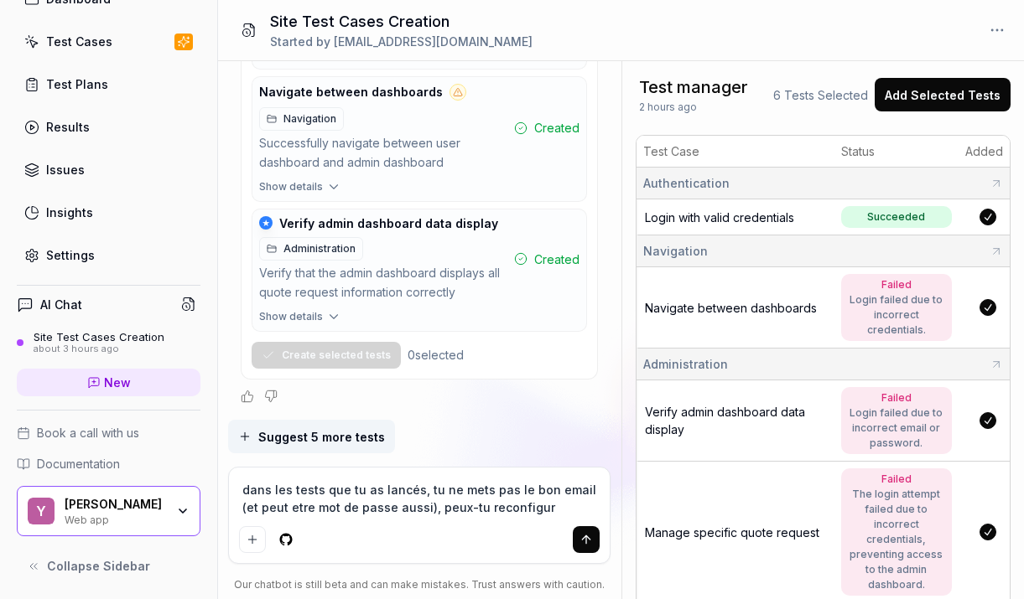
type textarea "*"
type textarea "dans les tests que tu as lancés, tu ne mets pas le bon email (et peut etre mot …"
type textarea "*"
type textarea "dans les tests que tu as lancés, tu ne mets pas le bon email (et peut etre mot …"
type textarea "*"
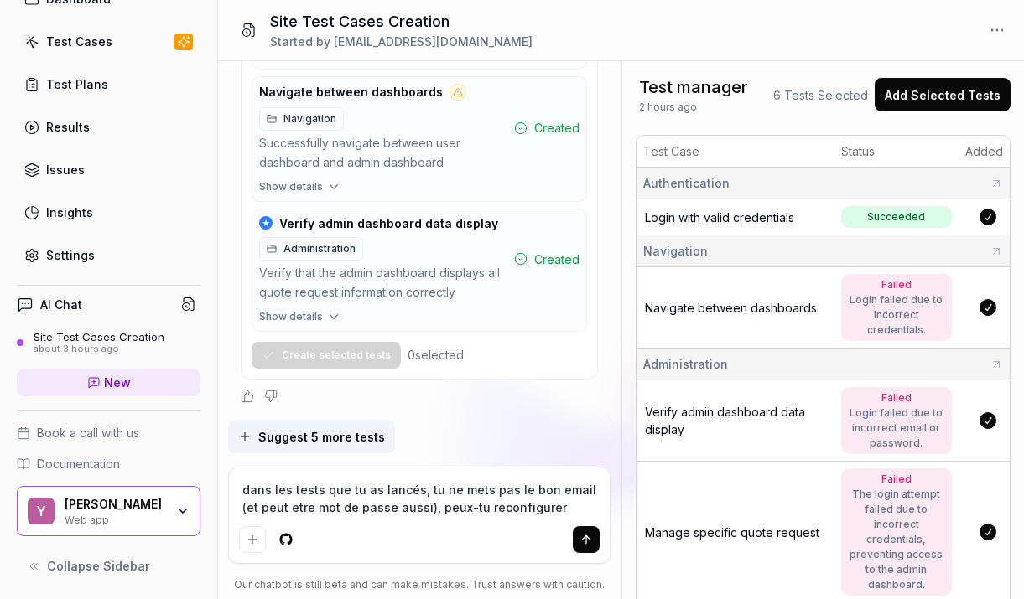
type textarea "dans les tests que tu as lancés, tu ne mets pas le bon email (et peut etre mot …"
type textarea "*"
type textarea "dans les tests que tu as lancés, tu ne mets pas le bon email (et peut etre mot …"
type textarea "*"
type textarea "dans les tests que tu as lancés, tu ne mets pas le bon email (et peut etre mot …"
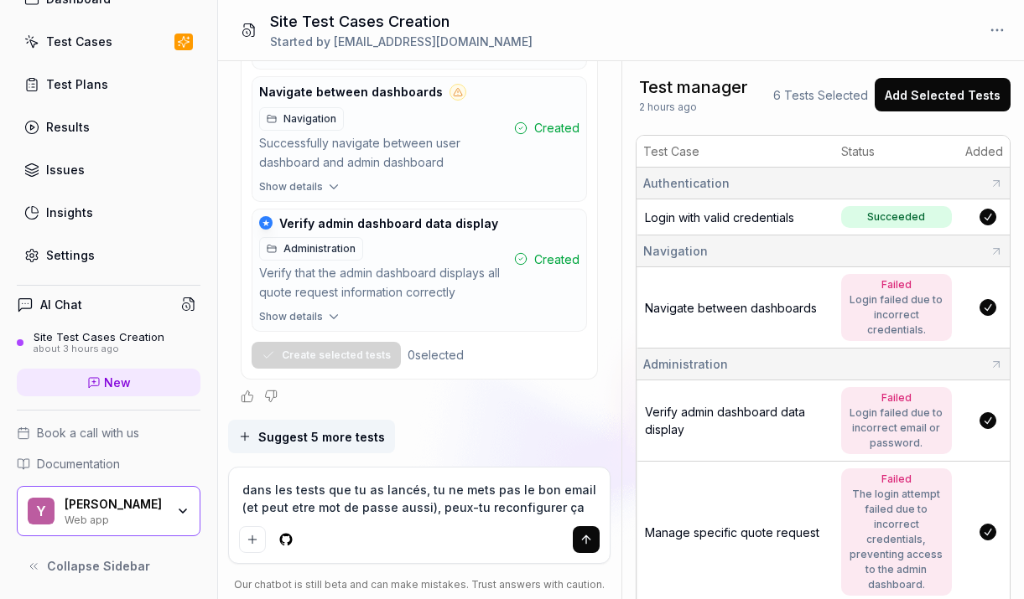
type textarea "*"
type textarea "dans les tests que tu as lancés, tu ne mets pas le bon email (et peut etre mot …"
type textarea "*"
type textarea "dans les tests que tu as lancés, tu ne mets pas le bon email (et peut etre mot …"
type textarea "*"
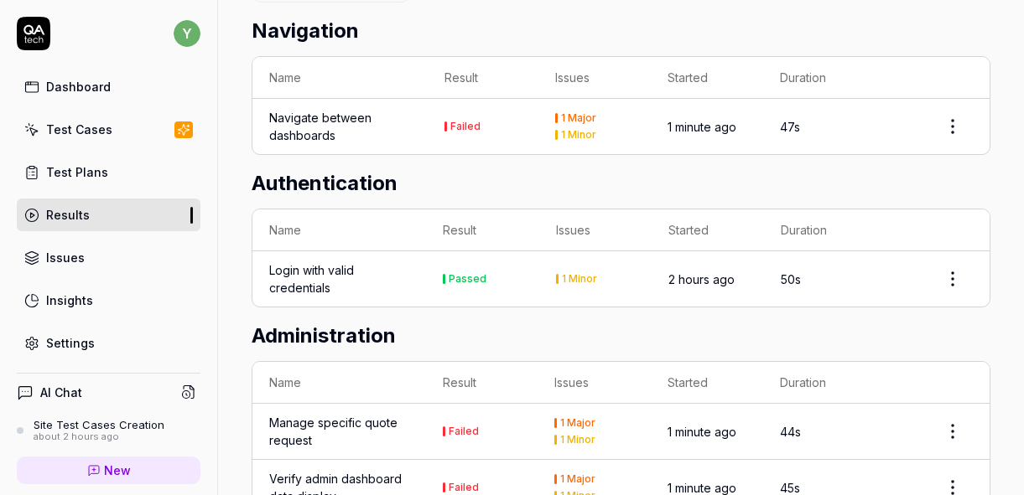
scroll to position [625, 0]
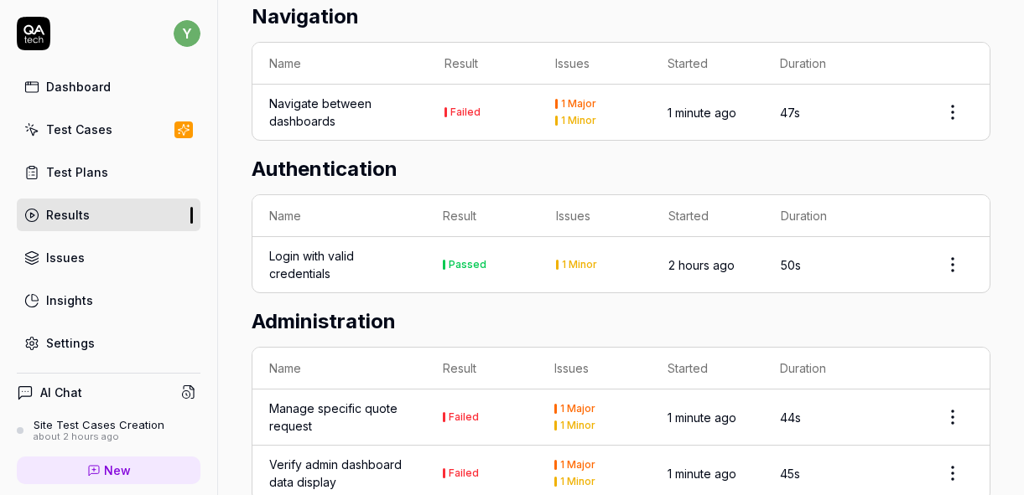
click at [354, 411] on div "Manage specific quote request" at bounding box center [339, 417] width 140 height 35
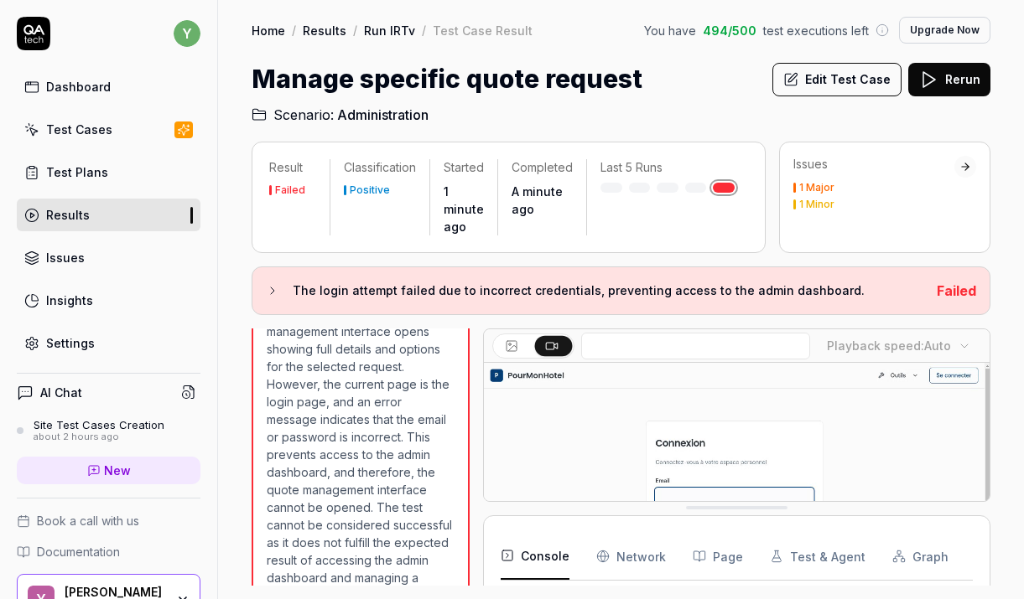
click at [938, 339] on body "y Dashboard Test Cases Test Plans Results Issues Insights Settings AI Chat Site…" at bounding box center [512, 299] width 1024 height 599
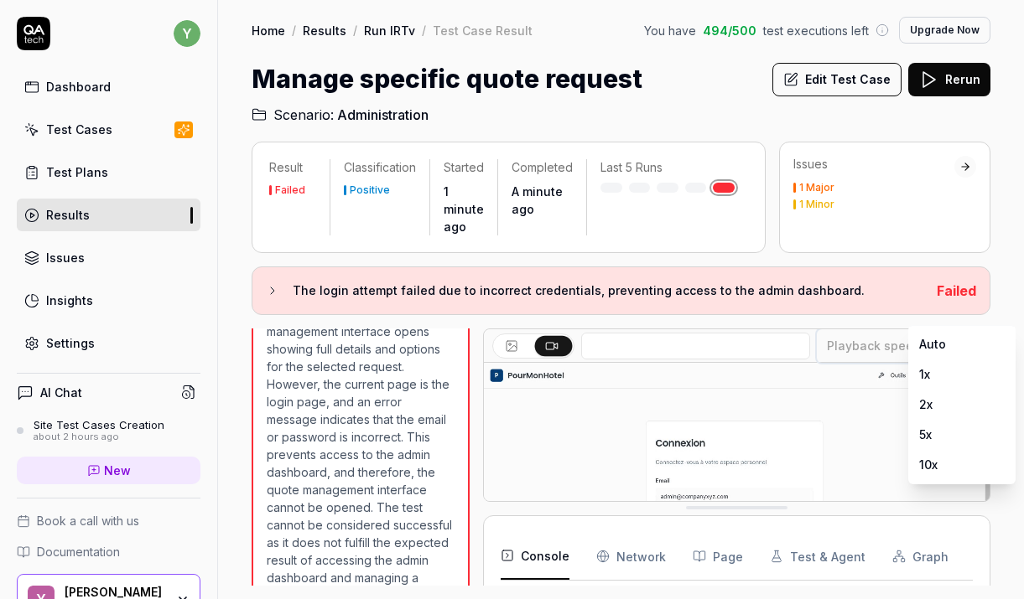
click at [756, 324] on html "y Dashboard Test Cases Test Plans Results Issues Insights Settings AI Chat Site…" at bounding box center [512, 299] width 1024 height 599
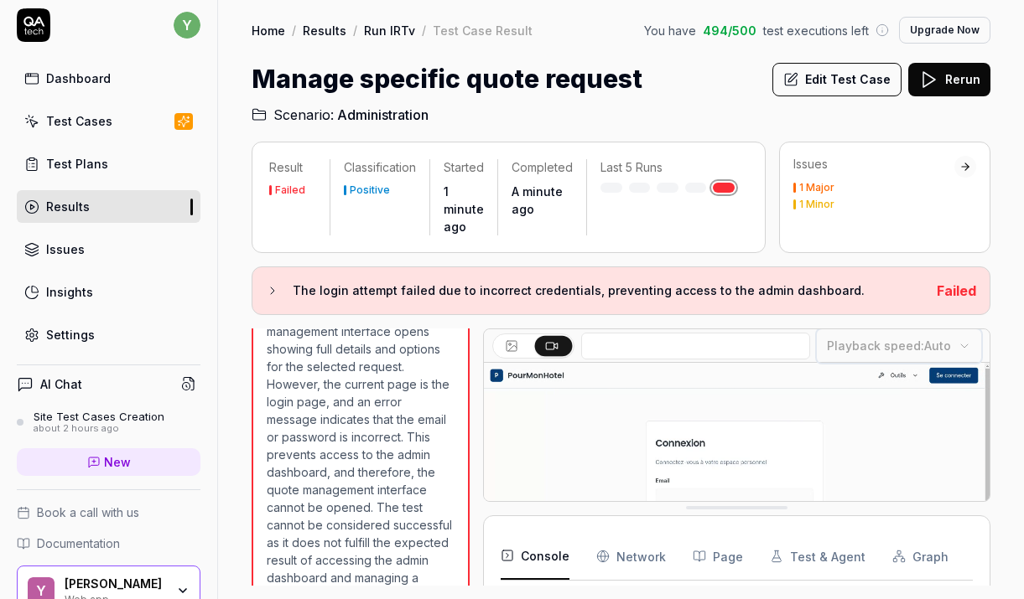
scroll to position [0, 0]
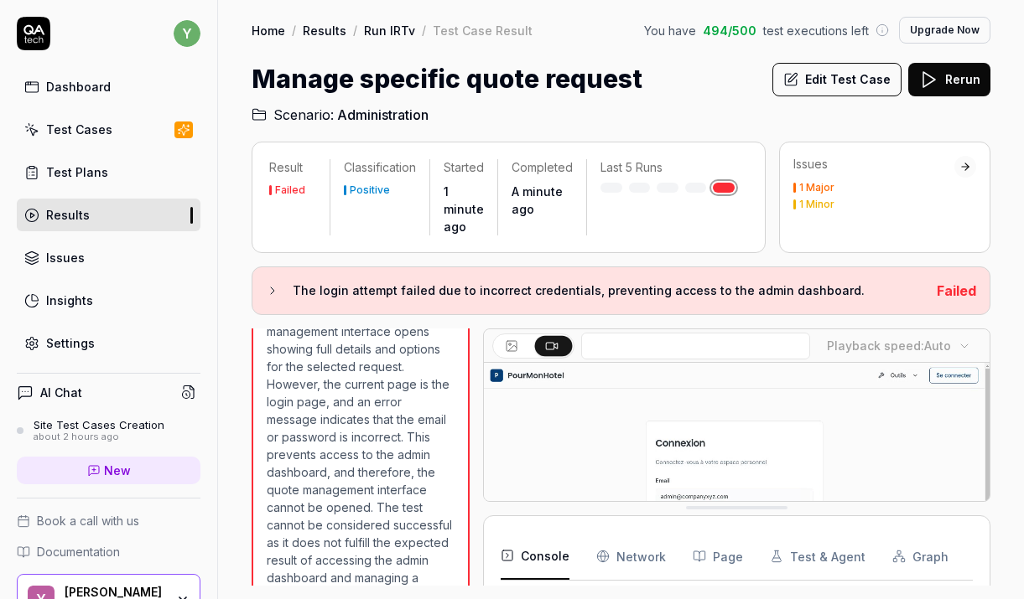
click at [39, 31] on icon at bounding box center [33, 30] width 21 height 10
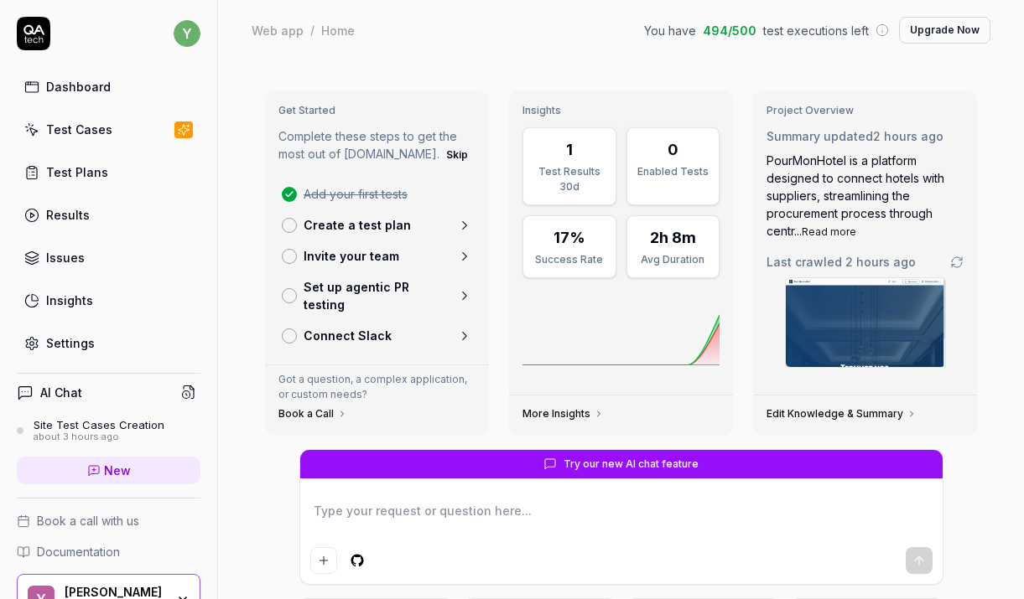
scroll to position [146, 0]
